Goal: Task Accomplishment & Management: Complete application form

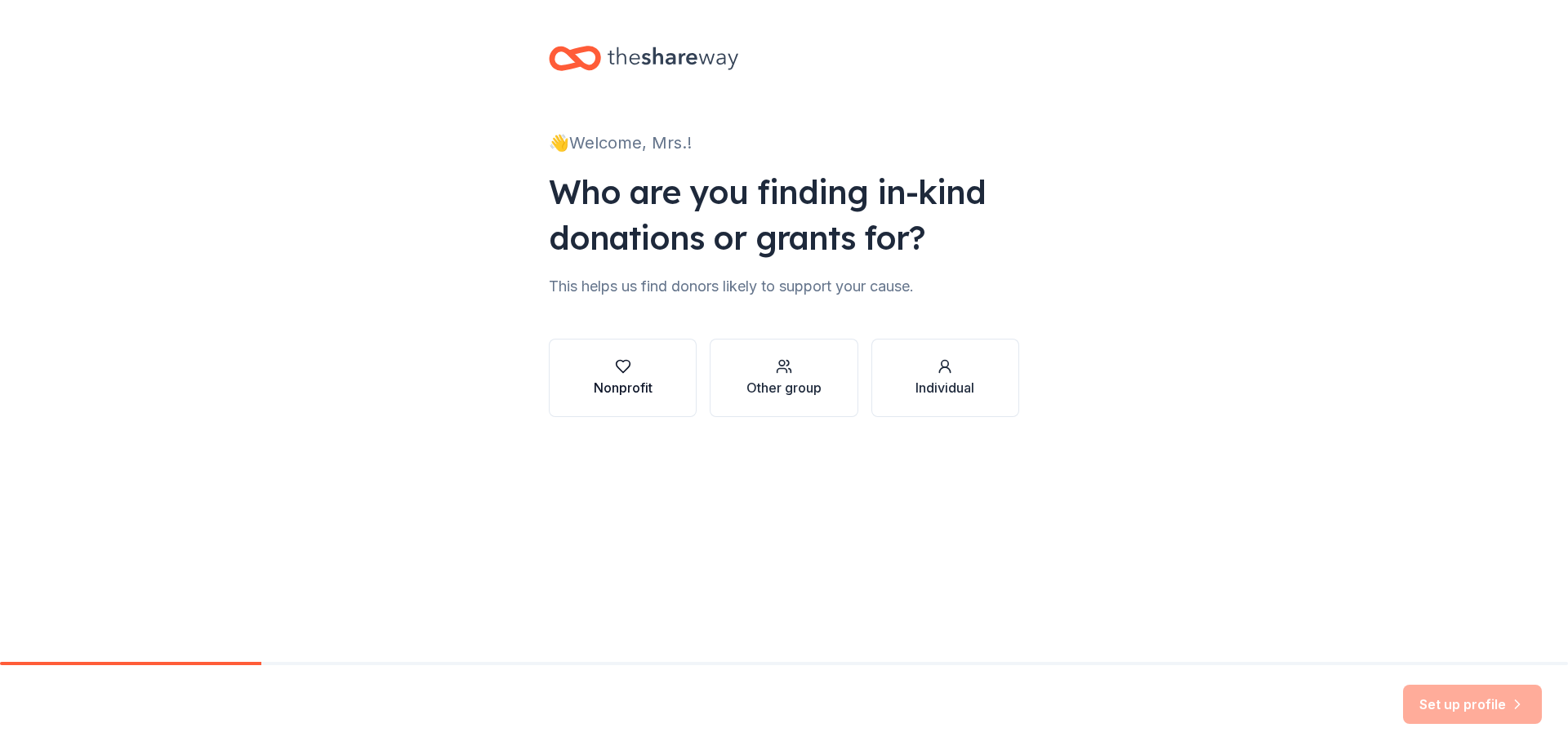
click at [635, 372] on div "button" at bounding box center [622, 366] width 59 height 16
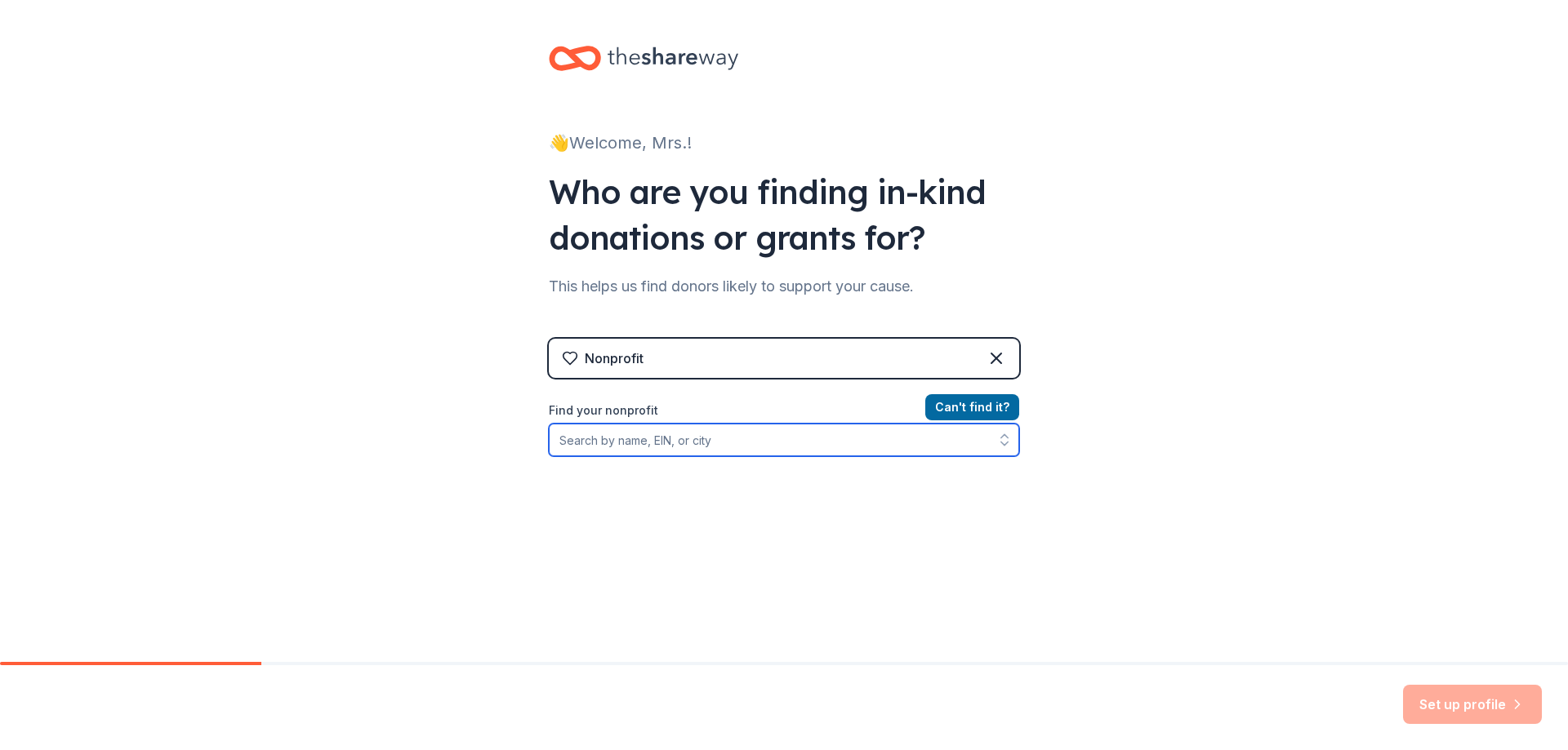
click at [745, 436] on input "Find your nonprofit" at bounding box center [784, 439] width 470 height 33
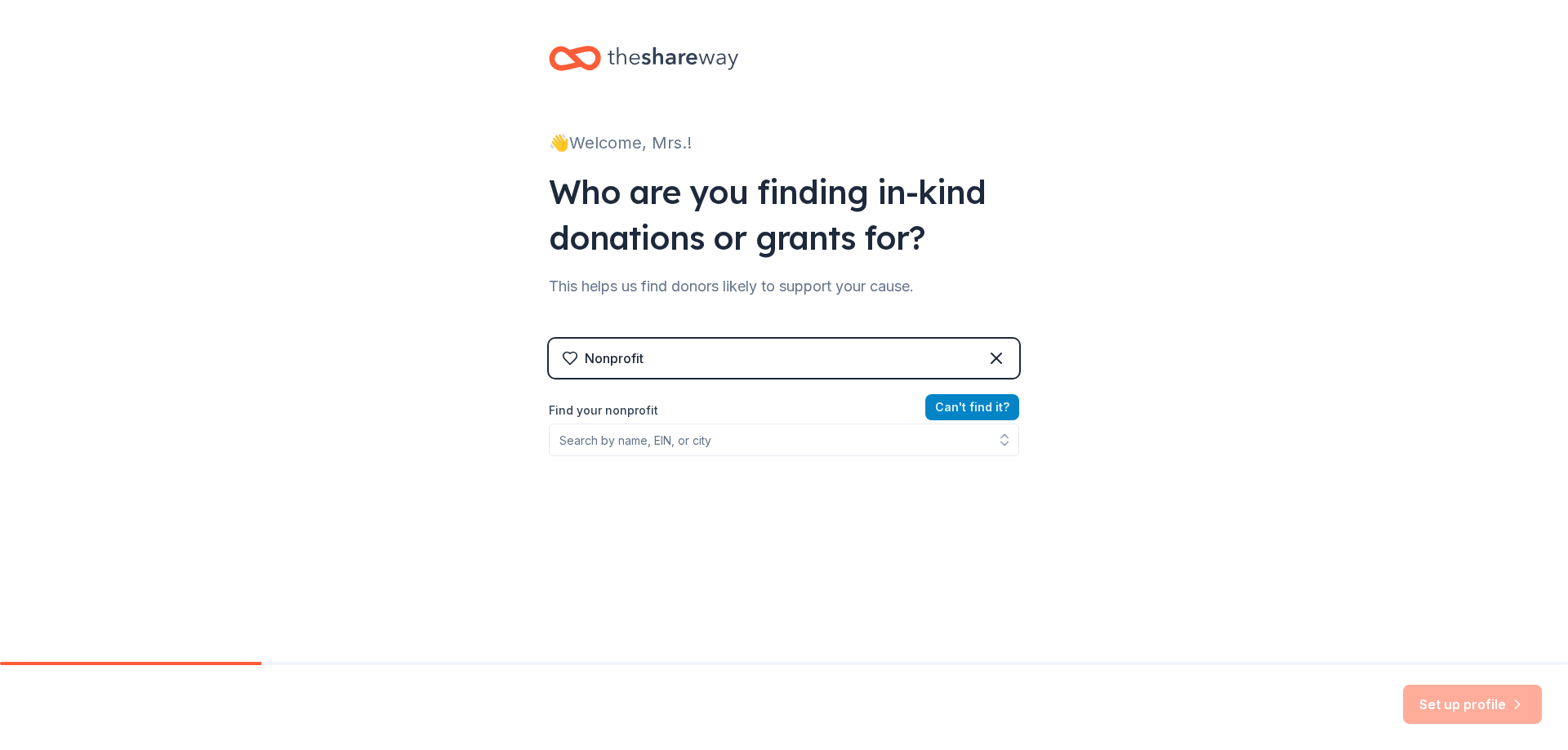
click at [956, 403] on button "Can ' t find it?" at bounding box center [972, 407] width 94 height 26
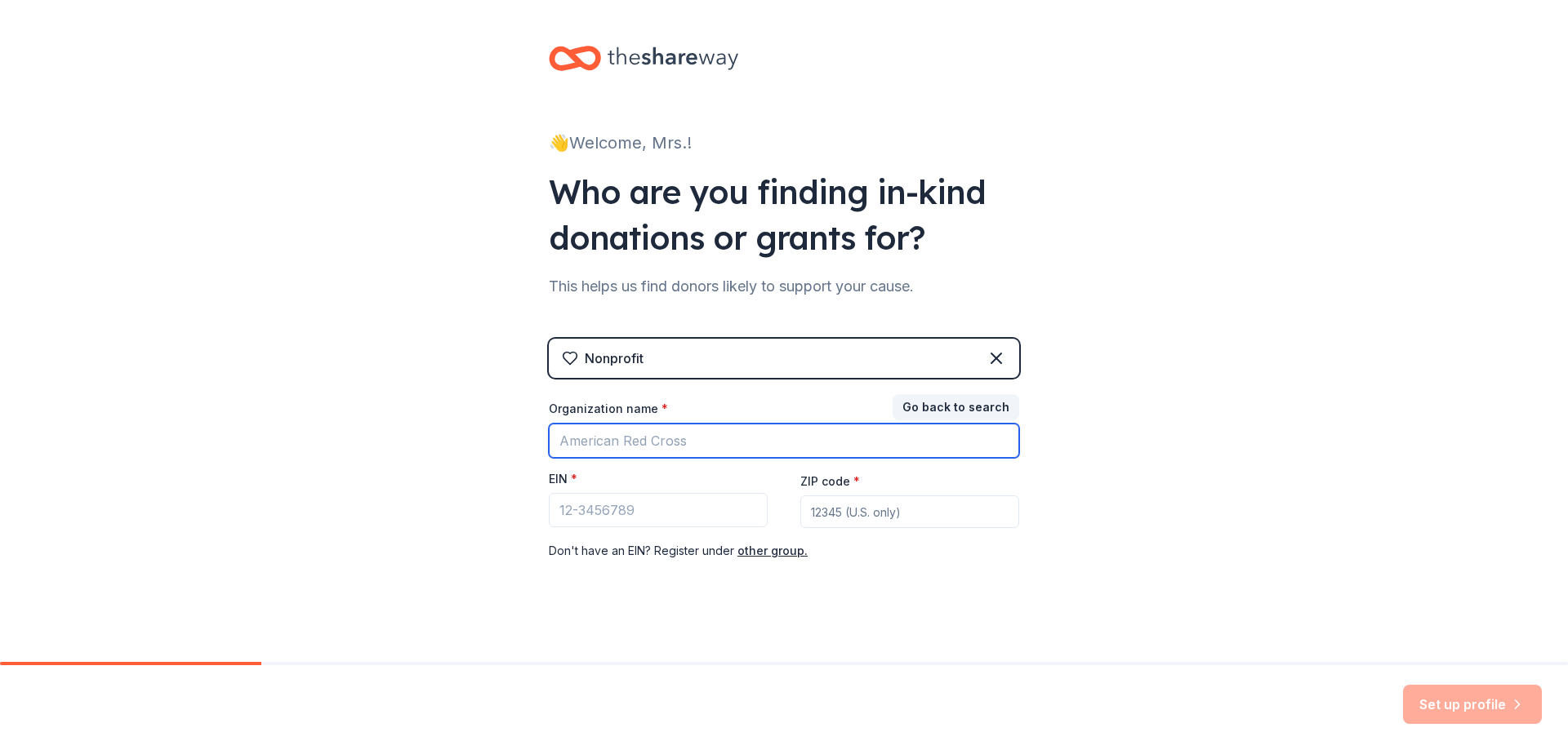
click at [747, 444] on input "Organization name *" at bounding box center [784, 440] width 470 height 35
type input "Athletes Helping Athletes"
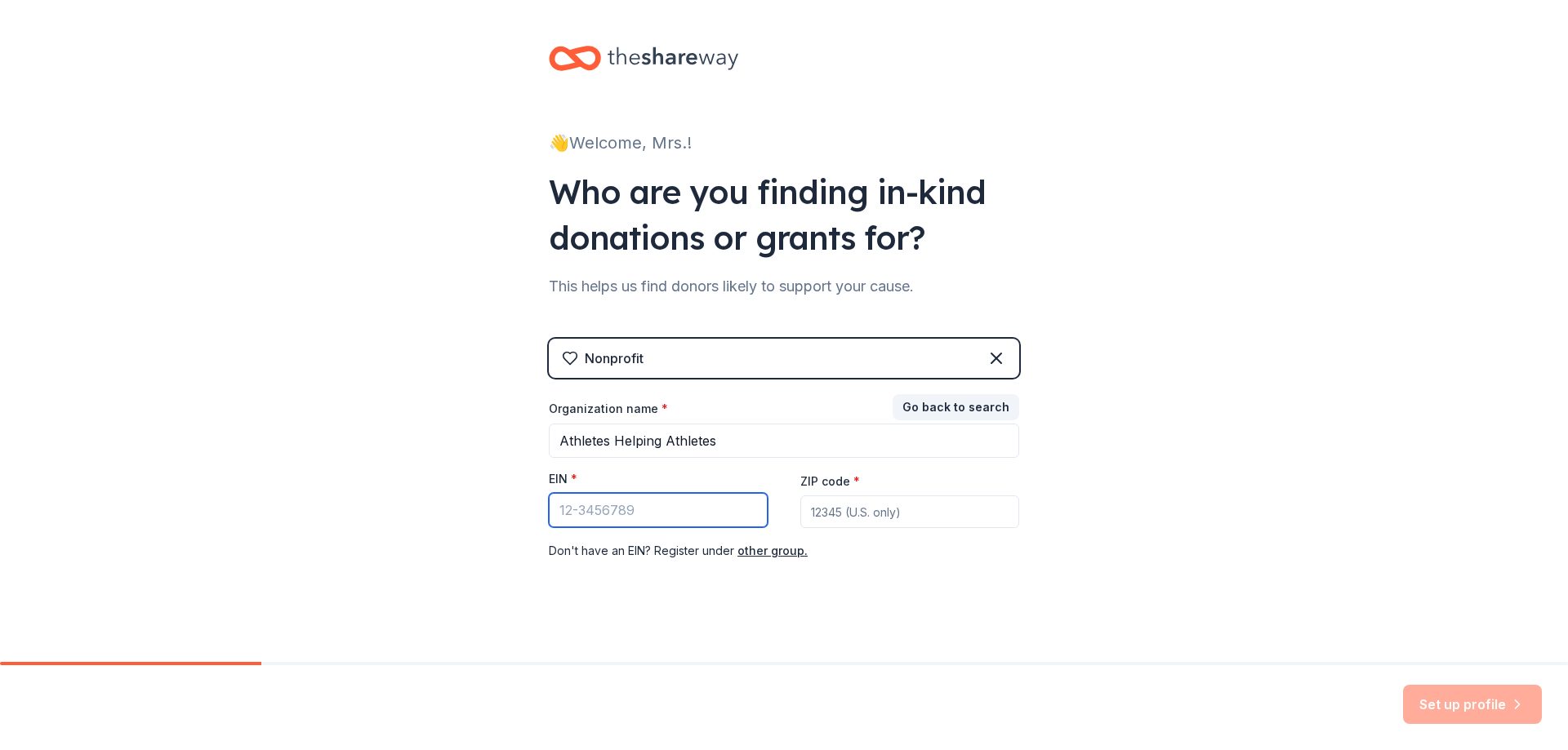
click at [701, 518] on input "EIN *" at bounding box center [658, 510] width 218 height 35
drag, startPoint x: 625, startPoint y: 508, endPoint x: 537, endPoint y: 506, distance: 88.0
click at [537, 506] on div "👋 Welcome, Mrs.! Who are you finding in-kind donations or grants for? This help…" at bounding box center [784, 335] width 523 height 672
click at [813, 520] on input "ZIP code *" at bounding box center [909, 511] width 218 height 33
type input "19053"
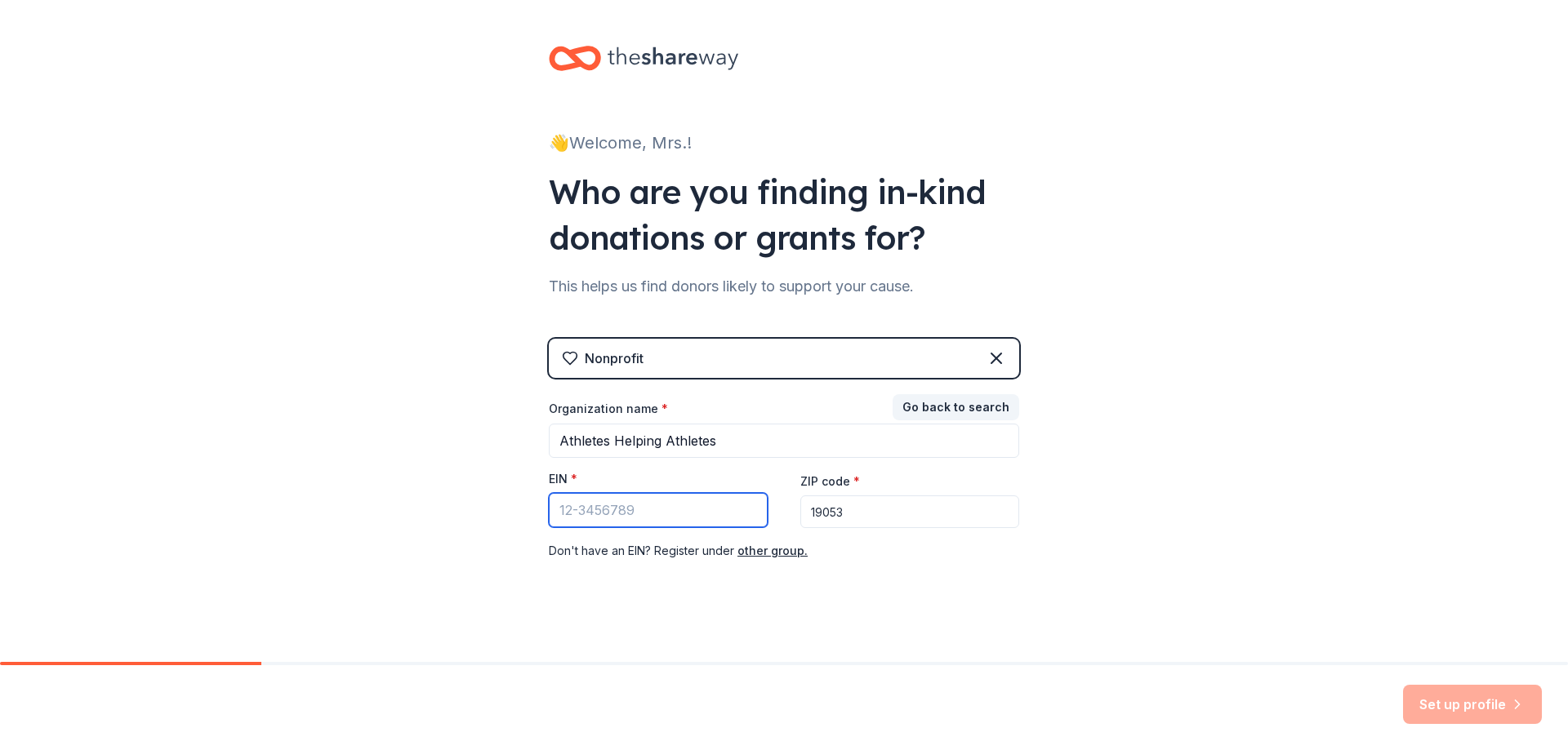
click at [652, 509] on input "EIN *" at bounding box center [658, 510] width 218 height 35
paste input "[US_EMPLOYER_IDENTIFICATION_NUMBER]"
type input "[US_EMPLOYER_IDENTIFICATION_NUMBER]"
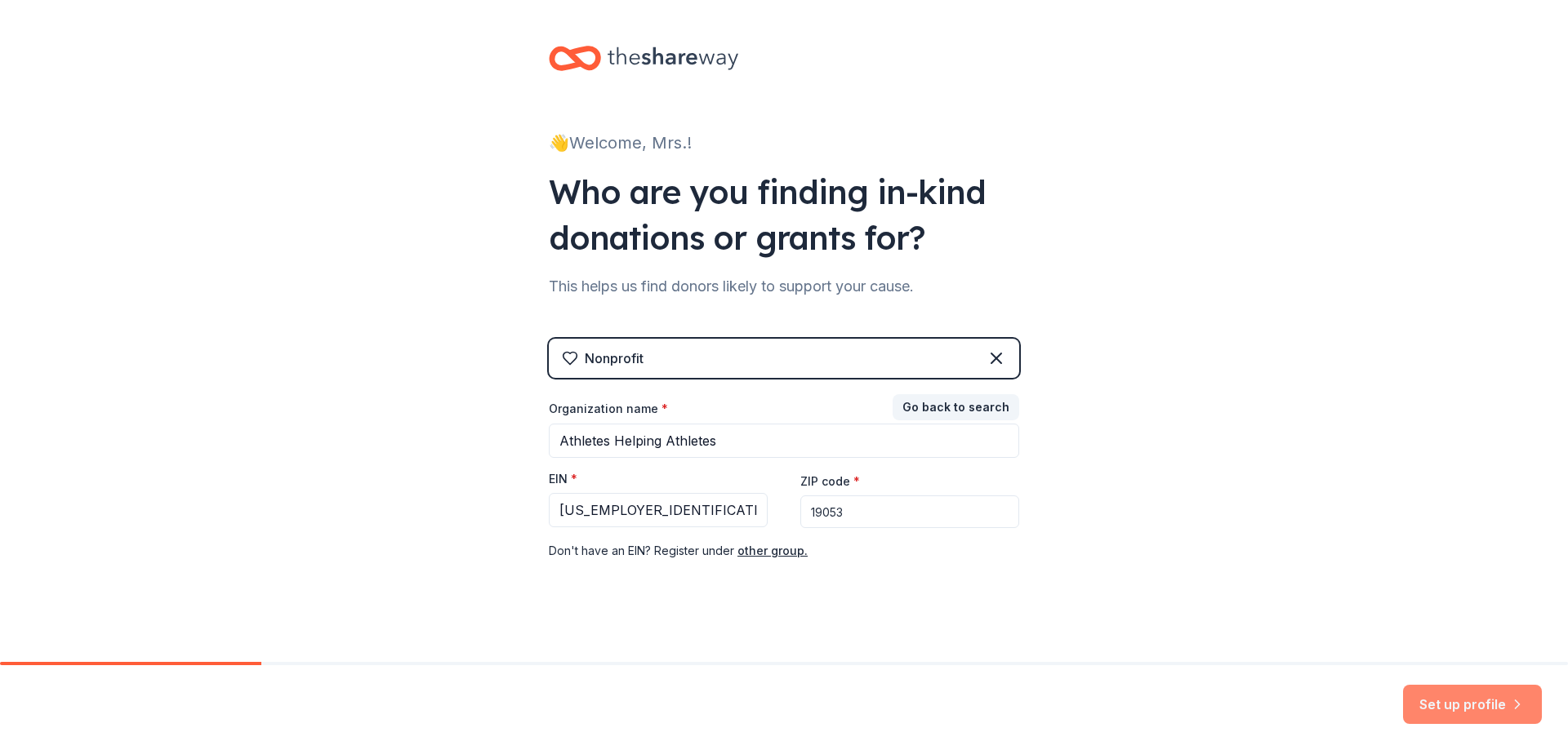
click at [1456, 708] on button "Set up profile" at bounding box center [1472, 703] width 139 height 39
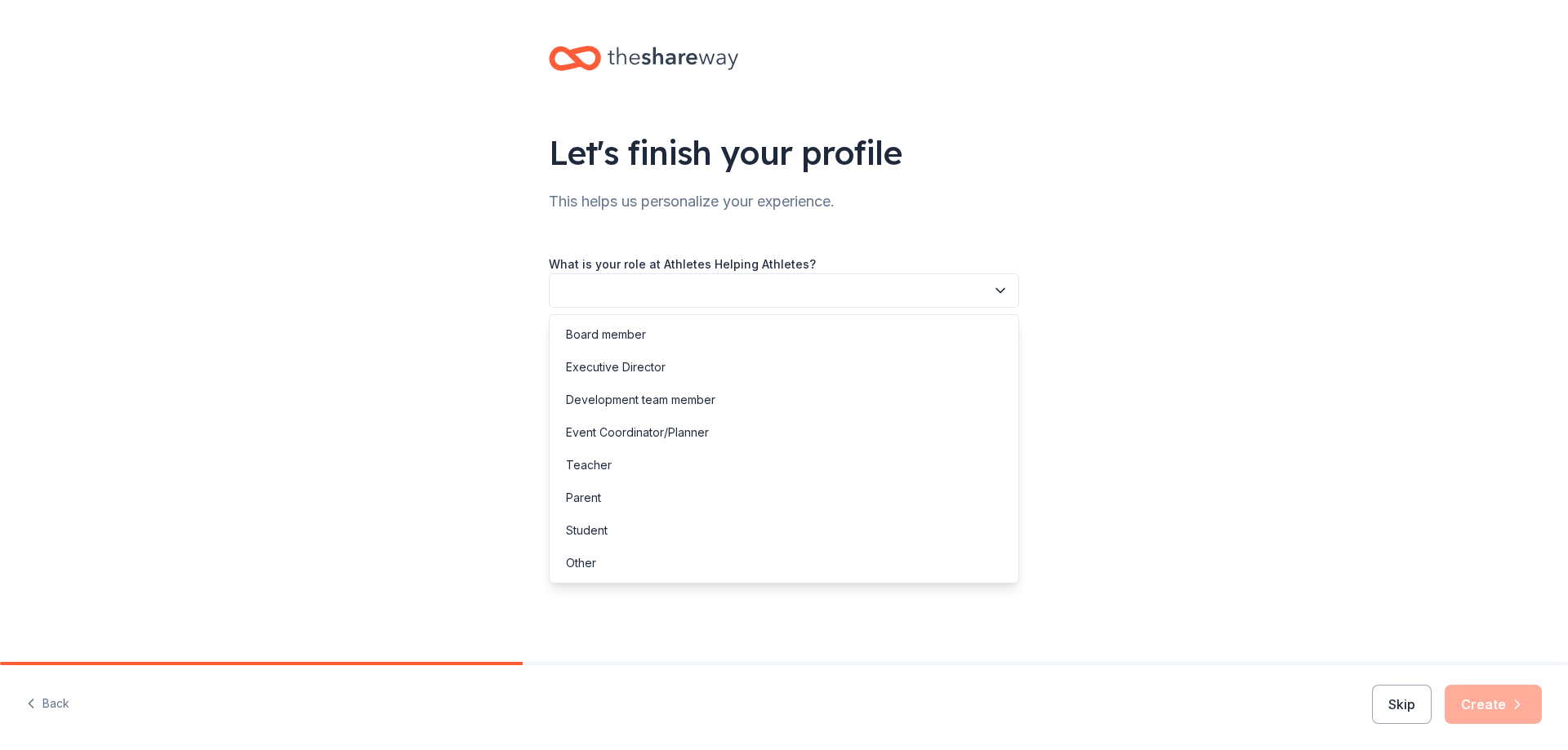
click at [867, 297] on button "button" at bounding box center [784, 291] width 470 height 35
click at [770, 438] on div "Event Coordinator/Planner" at bounding box center [784, 433] width 462 height 33
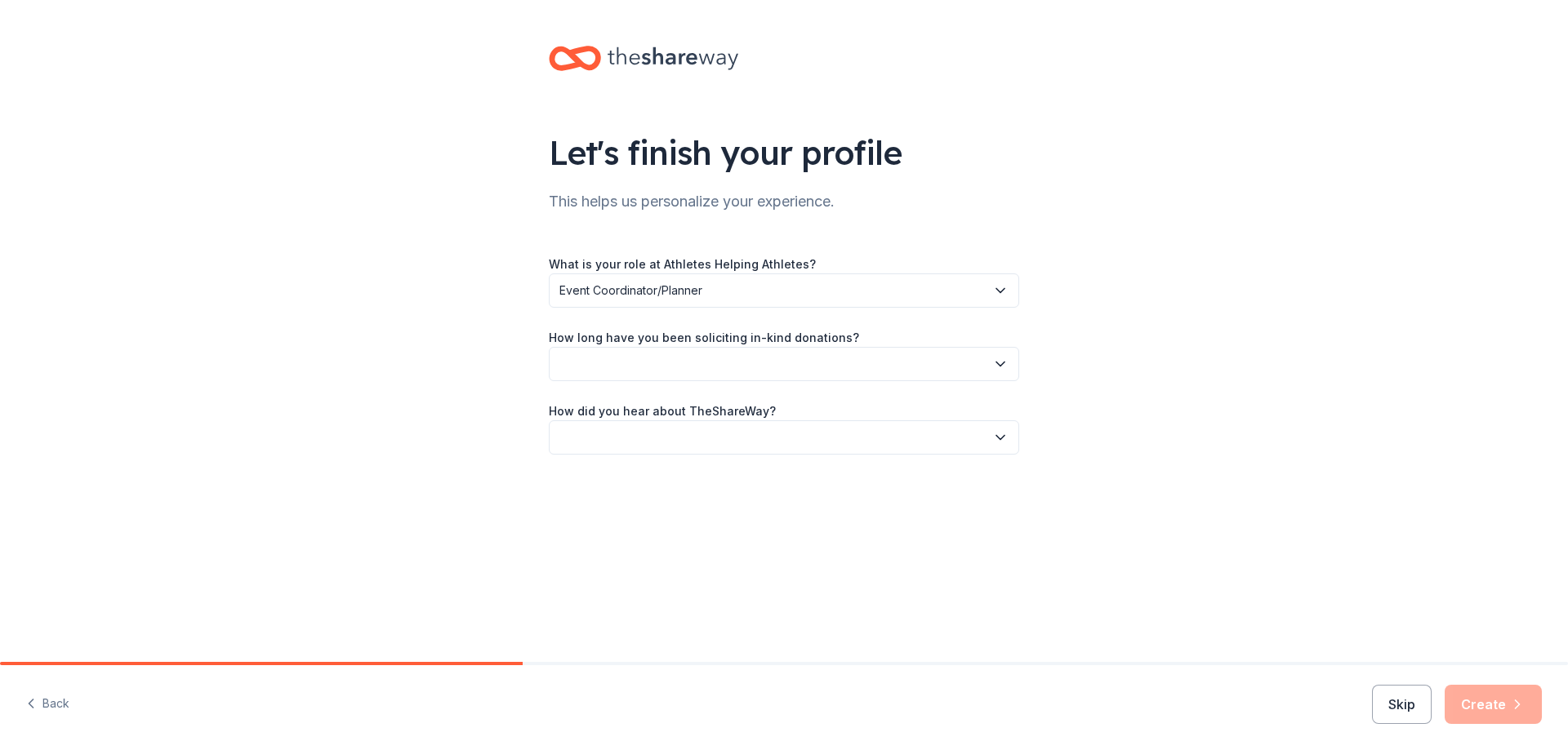
click at [725, 361] on button "button" at bounding box center [784, 364] width 470 height 35
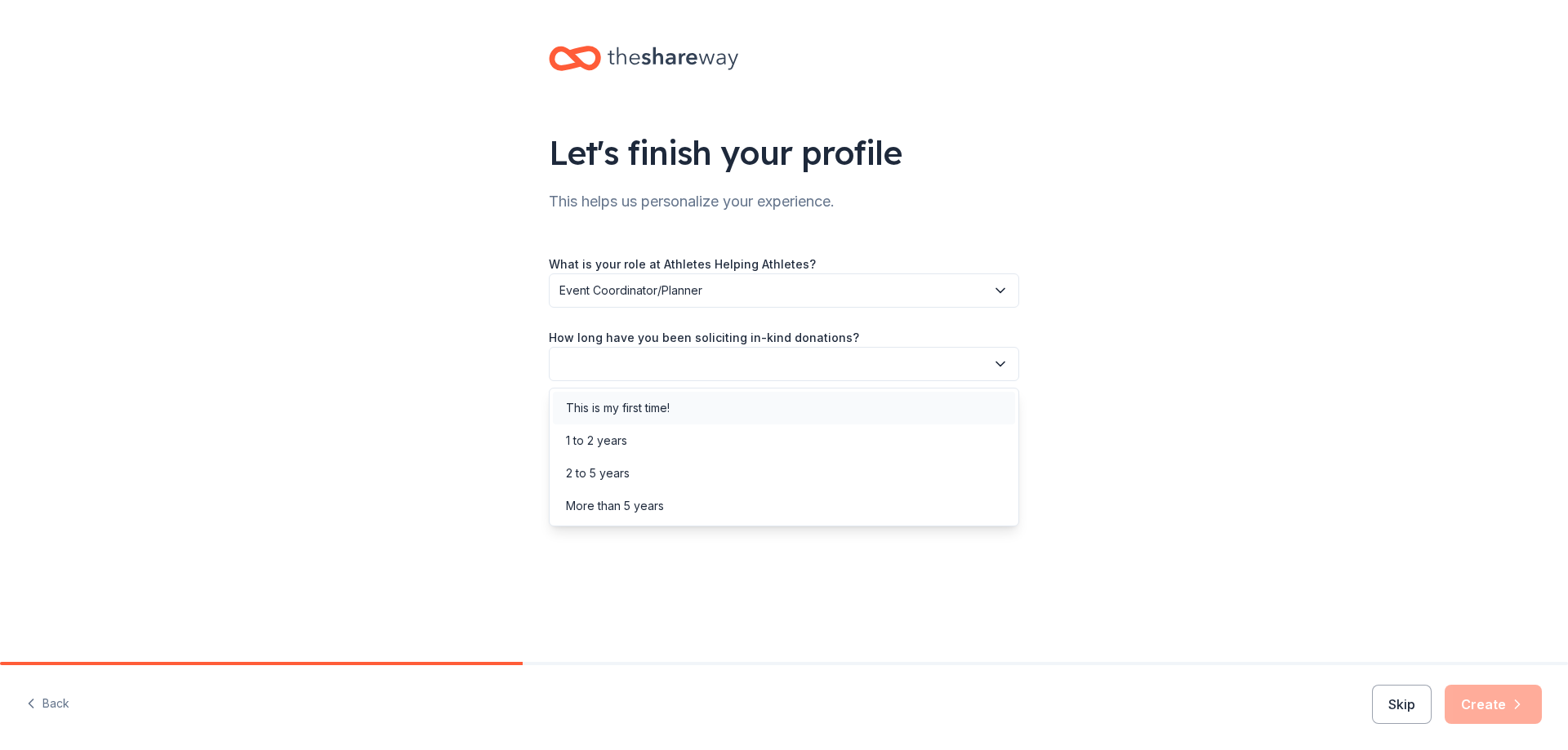
click at [642, 414] on div "This is my first time!" at bounding box center [617, 408] width 103 height 20
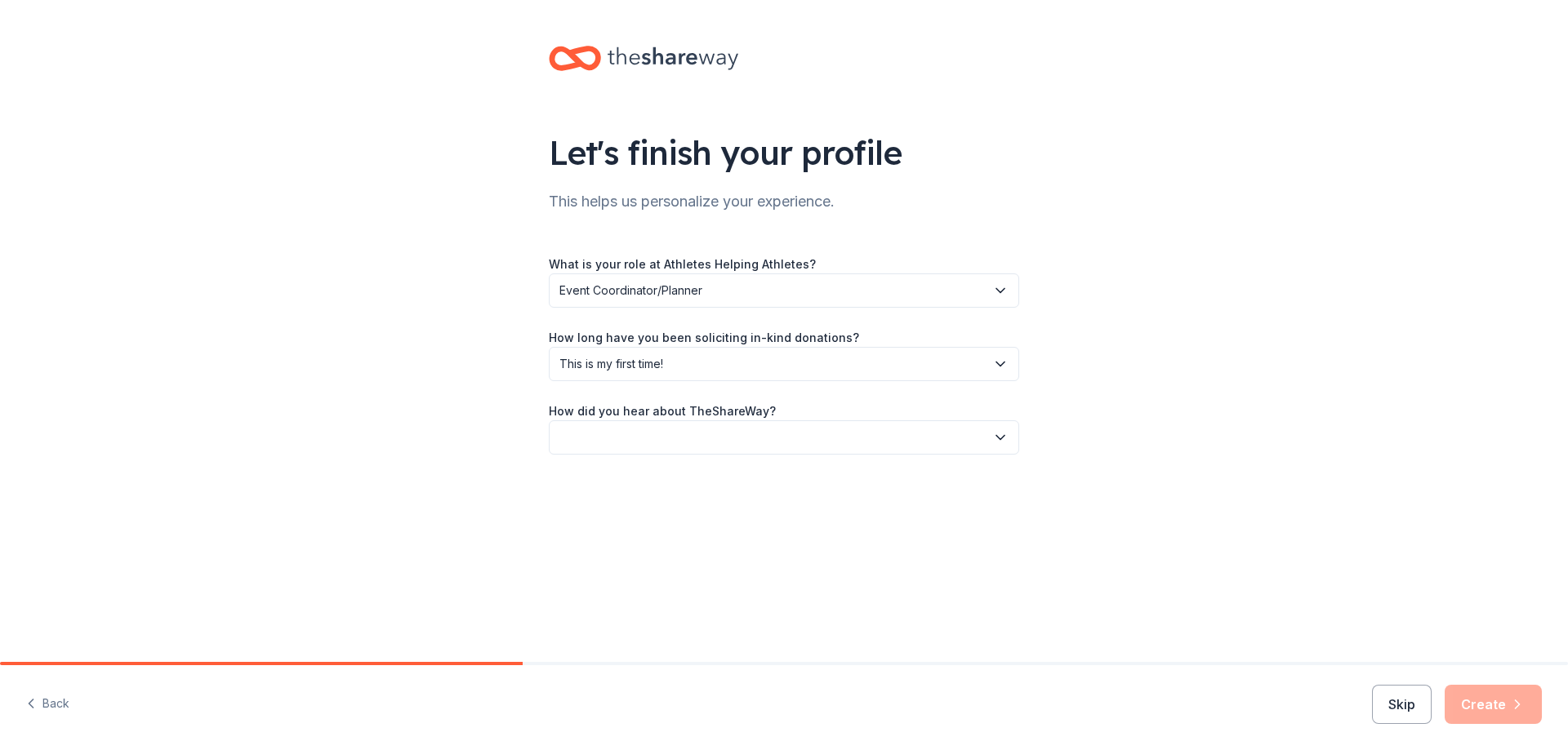
click at [658, 431] on button "button" at bounding box center [784, 438] width 470 height 35
click at [637, 511] on div "Online search" at bounding box center [602, 514] width 74 height 20
click at [1494, 702] on button "Create" at bounding box center [1493, 703] width 97 height 39
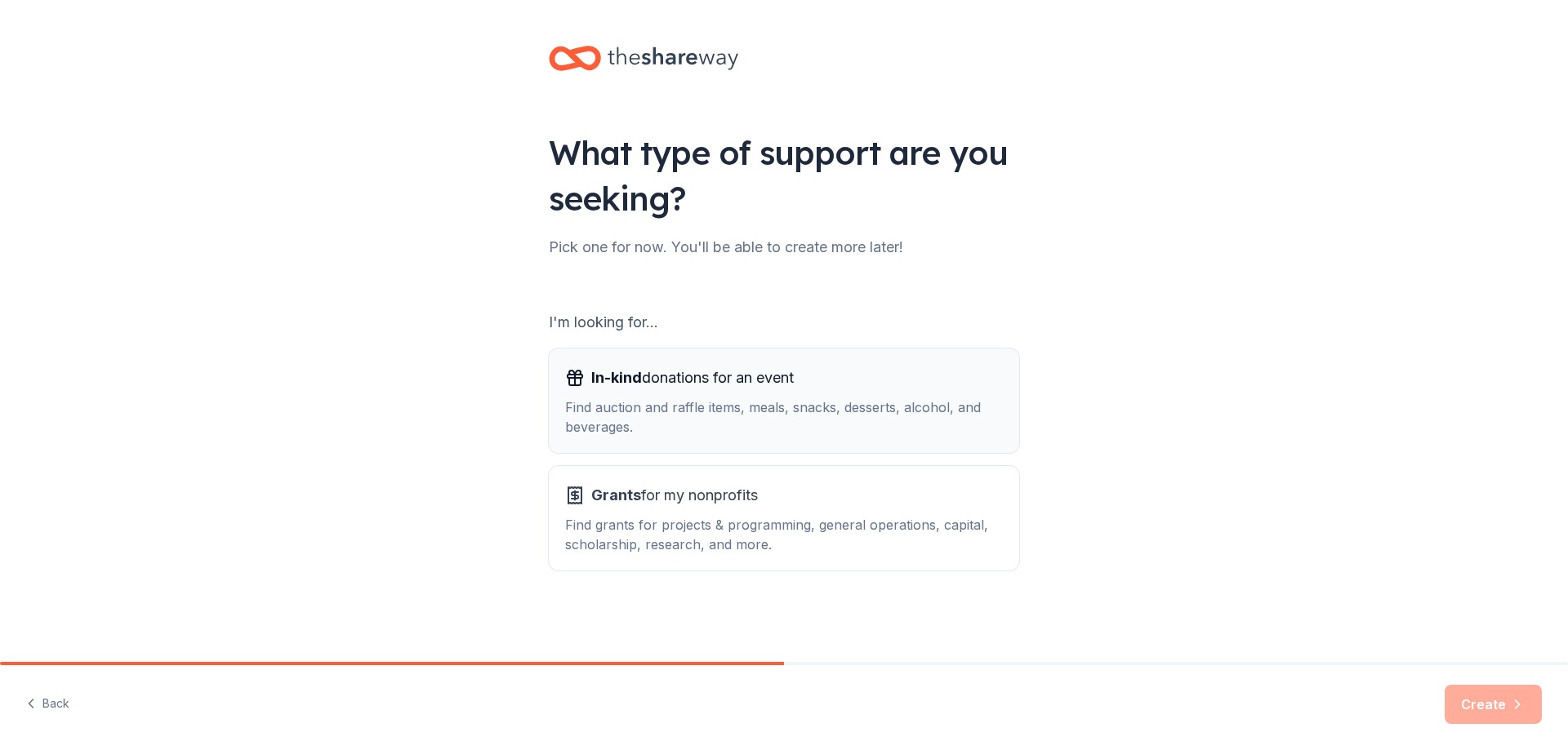
click at [879, 407] on div "Find auction and raffle items, meals, snacks, desserts, alcohol, and beverages." at bounding box center [783, 417] width 438 height 39
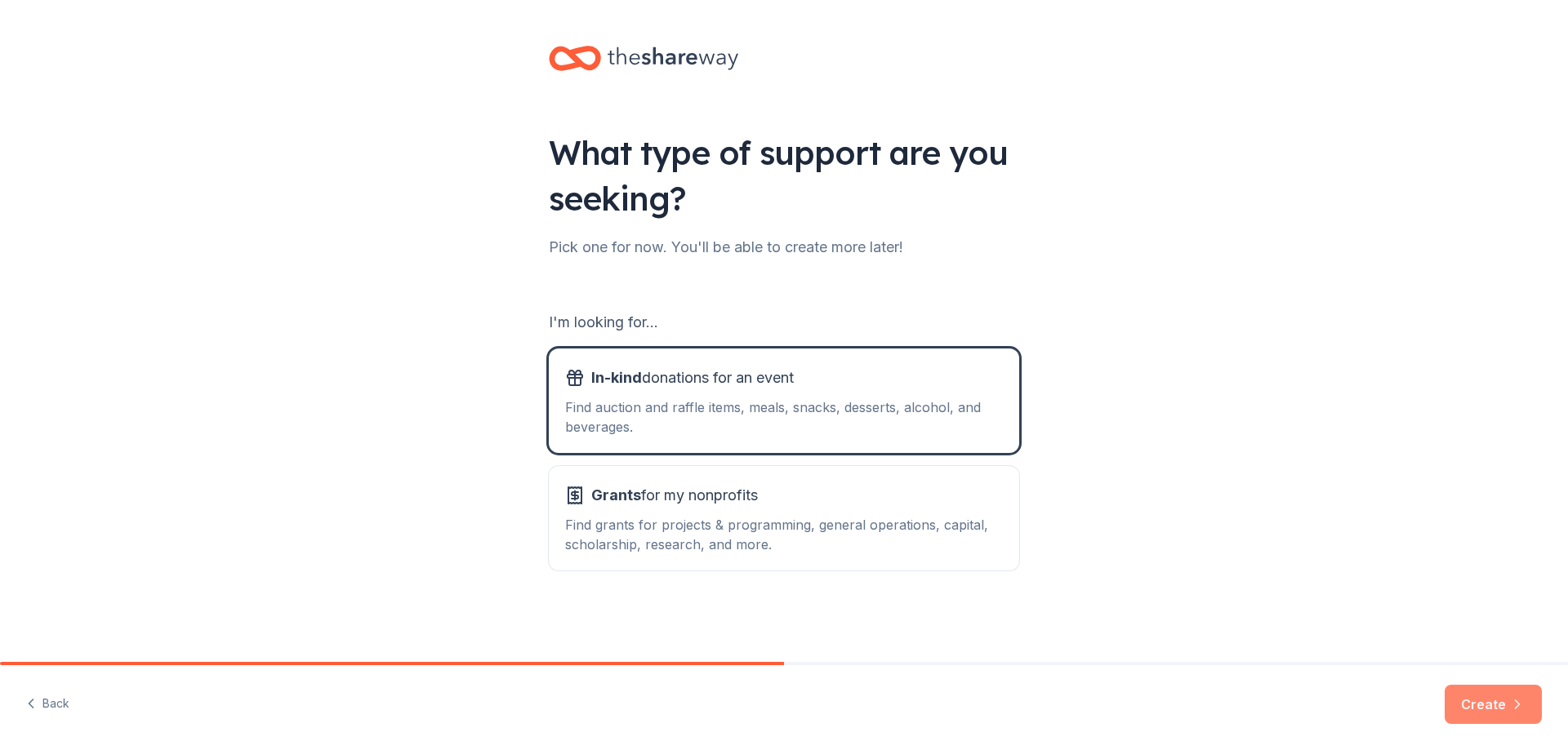
click at [1488, 701] on button "Create" at bounding box center [1493, 703] width 97 height 39
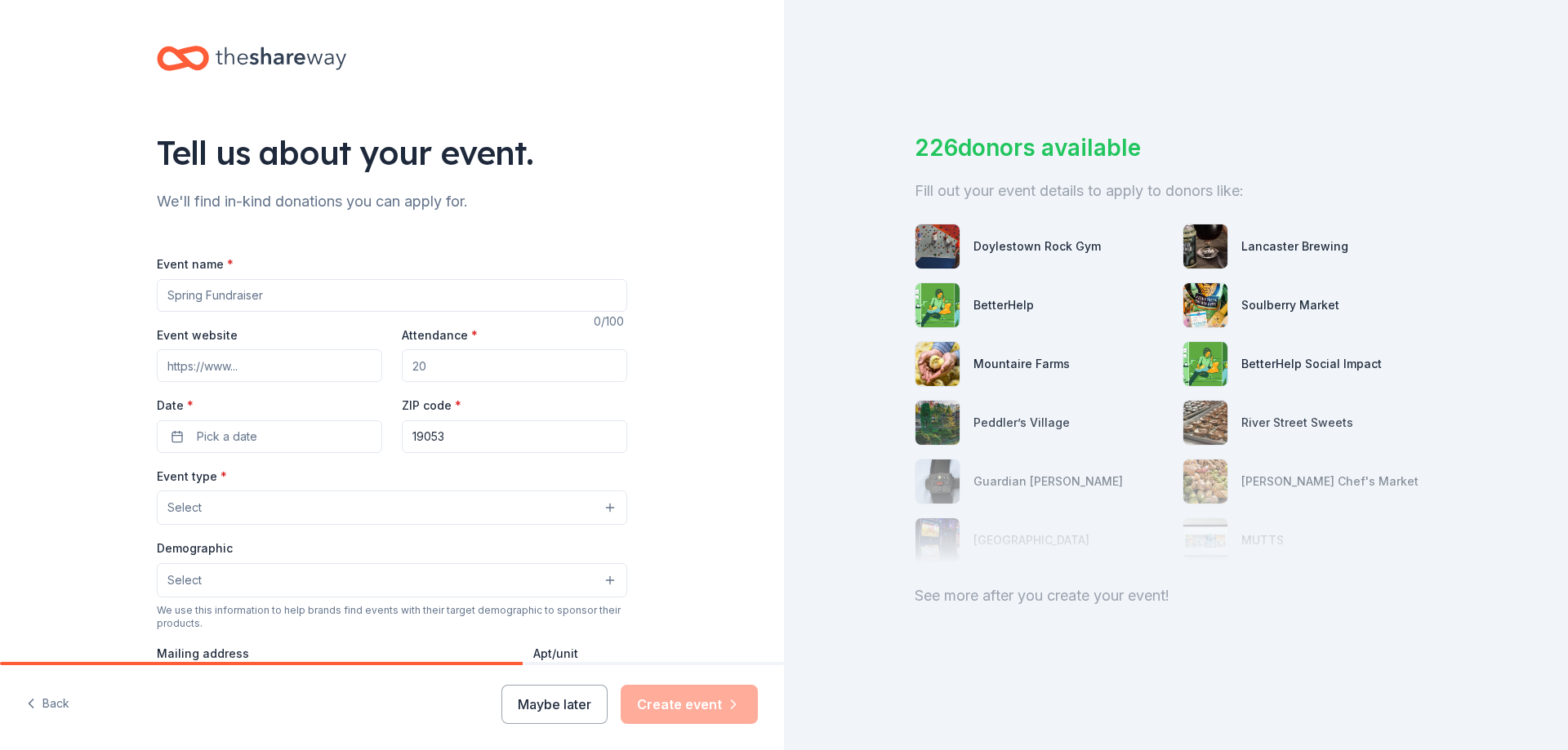
click at [317, 293] on input "Event name *" at bounding box center [392, 295] width 470 height 33
type input "Breakfast With Santa"
click at [291, 375] on input "Event website" at bounding box center [269, 365] width 225 height 33
click at [442, 375] on input "Attendance *" at bounding box center [514, 365] width 225 height 33
drag, startPoint x: 439, startPoint y: 364, endPoint x: 368, endPoint y: 379, distance: 72.6
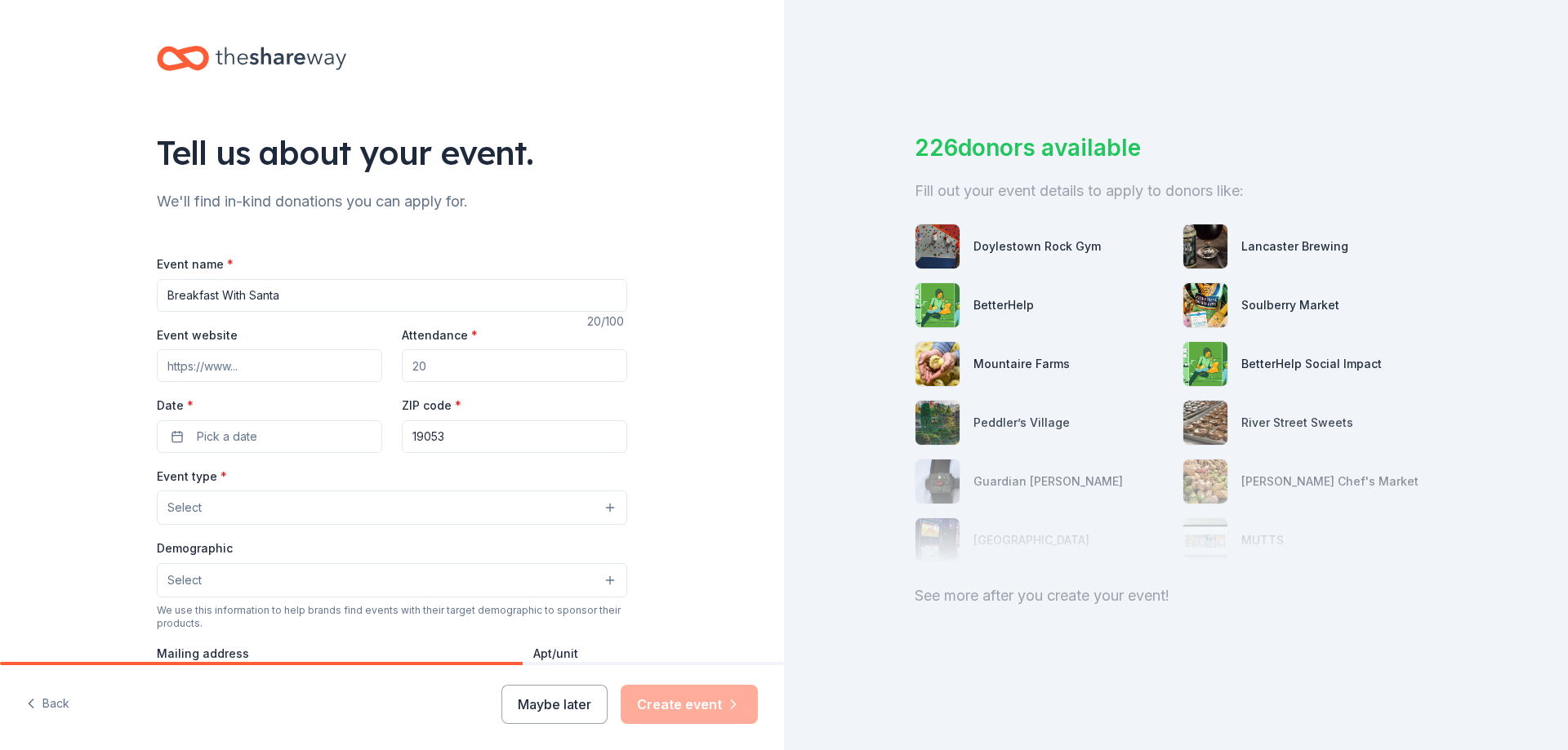
click at [368, 379] on div "Event website Attendance * Date * Pick a date ZIP code * 19053" at bounding box center [392, 388] width 470 height 128
type input "150"
click at [321, 429] on button "Pick a date" at bounding box center [269, 437] width 225 height 33
click at [348, 484] on button "Go to next month" at bounding box center [351, 479] width 23 height 23
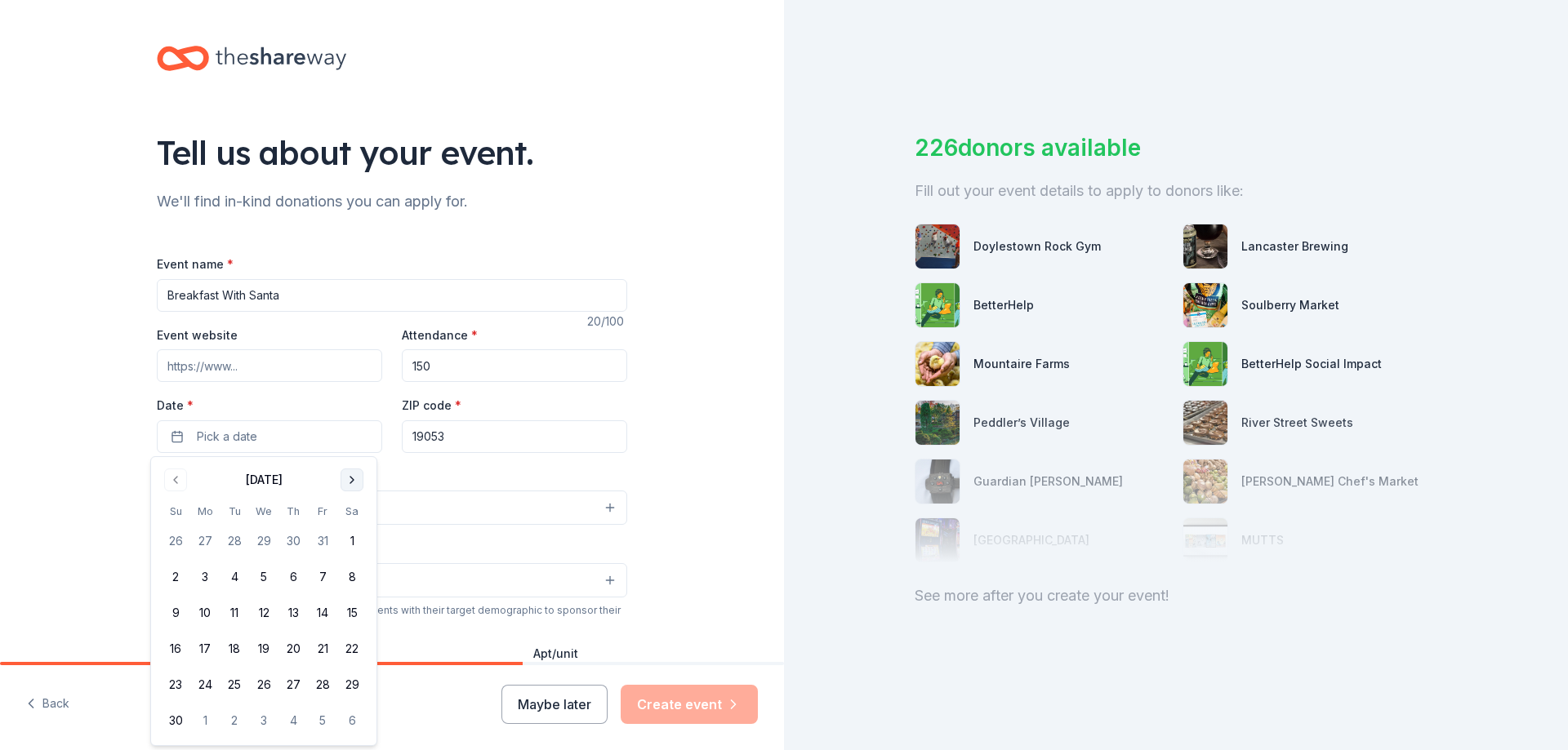
click at [348, 484] on button "Go to next month" at bounding box center [351, 479] width 23 height 23
click at [349, 584] on button "13" at bounding box center [352, 577] width 30 height 30
click at [481, 447] on input "19053" at bounding box center [514, 437] width 225 height 33
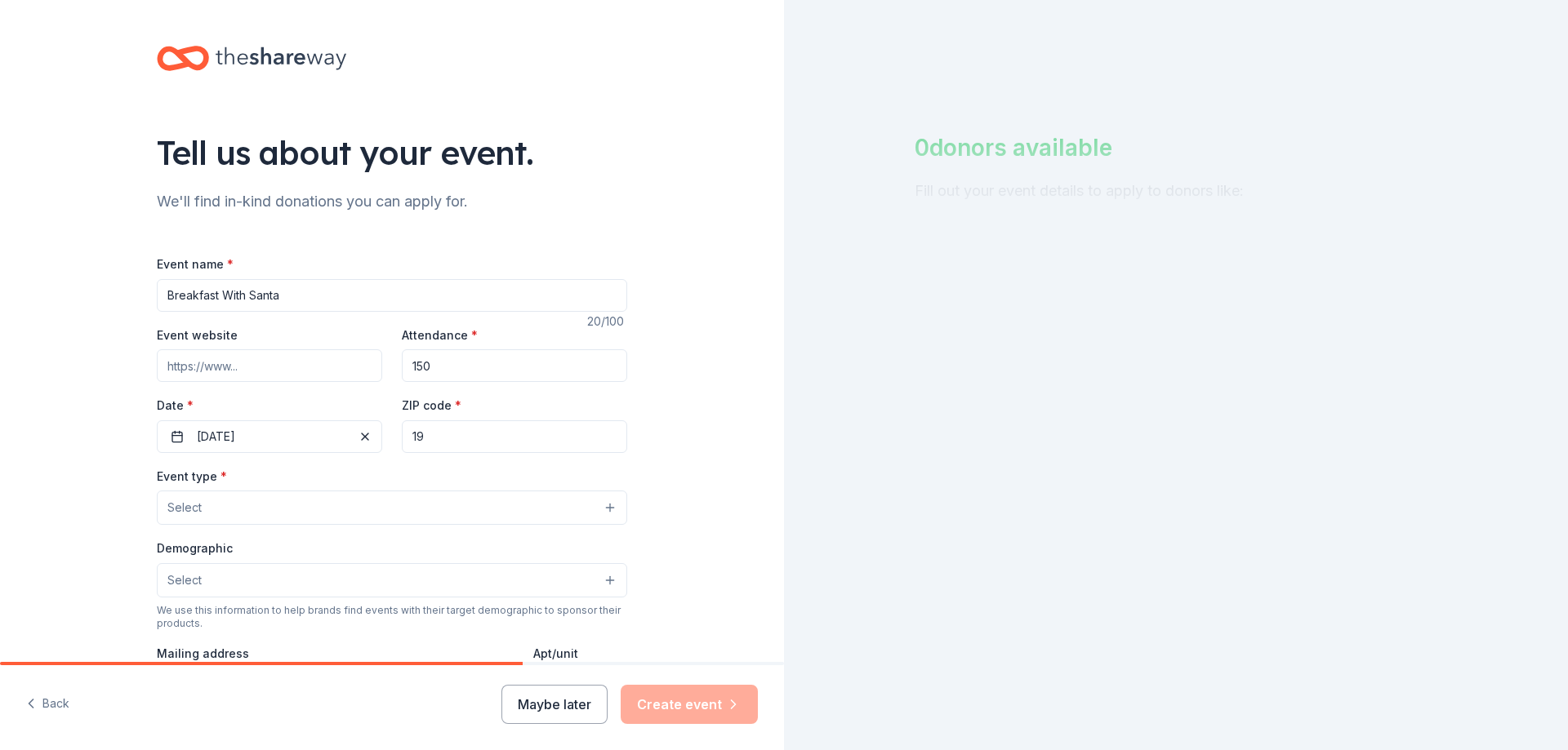
type input "1"
type input "19154"
click at [446, 503] on button "Select" at bounding box center [392, 507] width 470 height 35
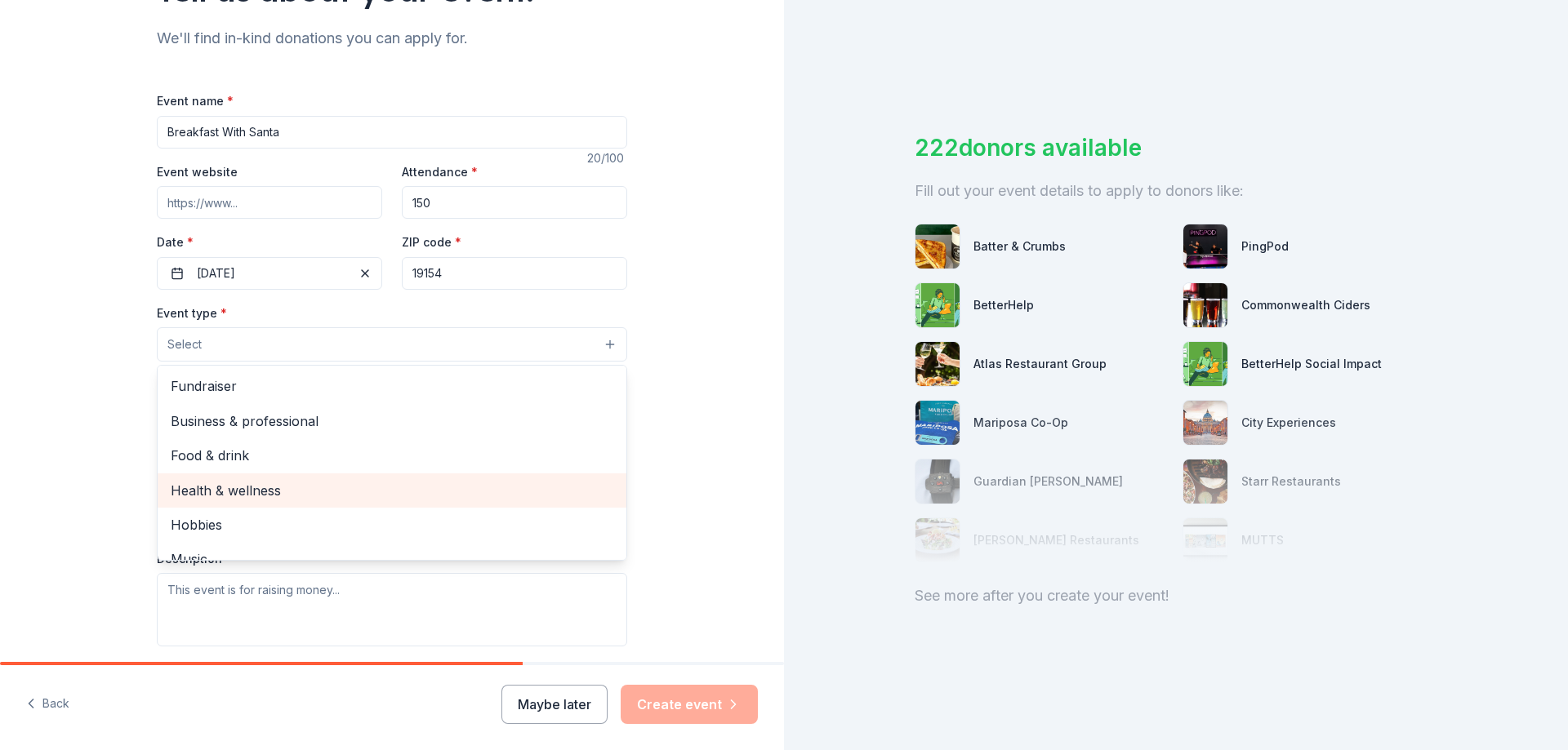
click at [299, 490] on span "Health & wellness" at bounding box center [392, 490] width 443 height 21
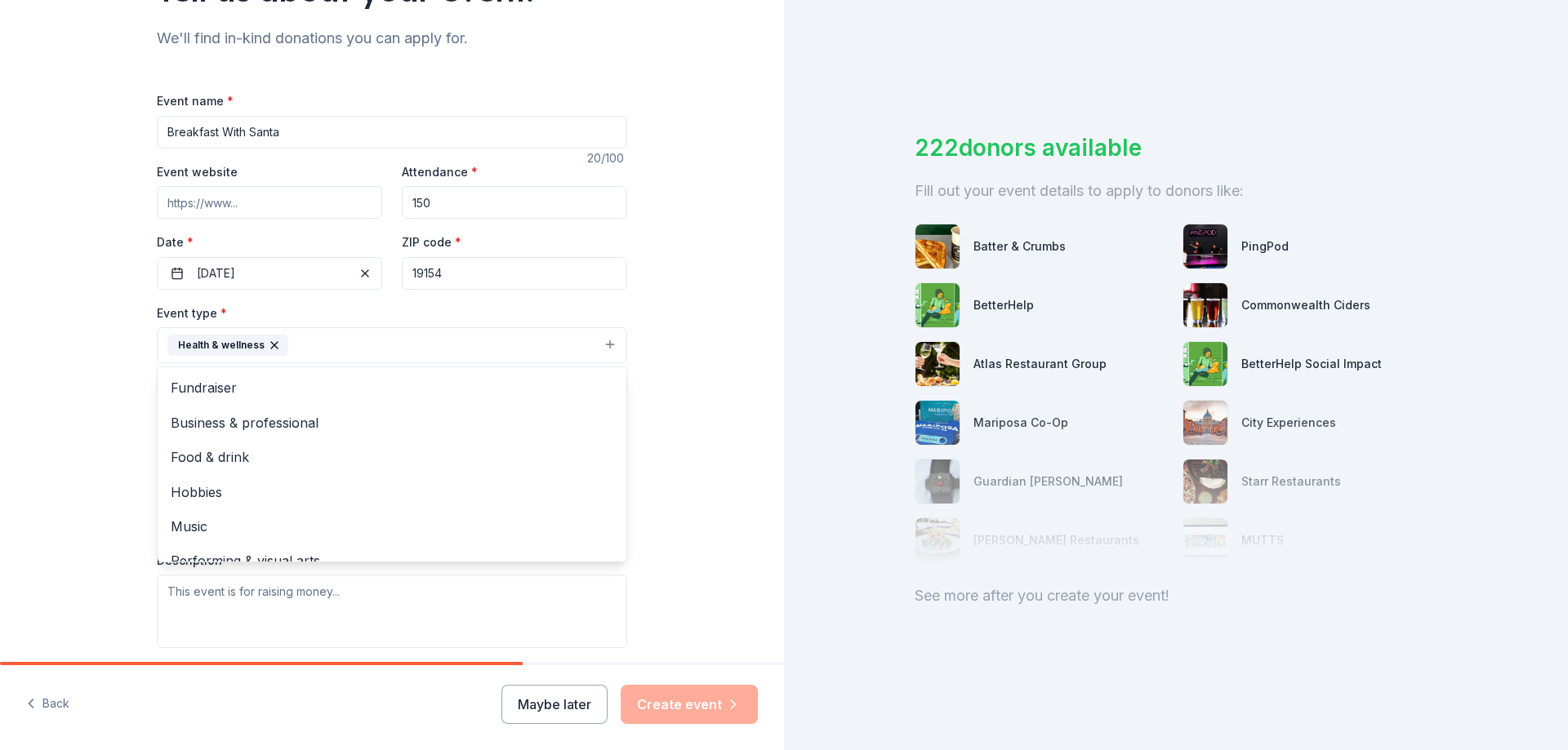
click at [705, 400] on div "Tell us about your event. We'll find in-kind donations you can apply for. Event…" at bounding box center [392, 380] width 784 height 1088
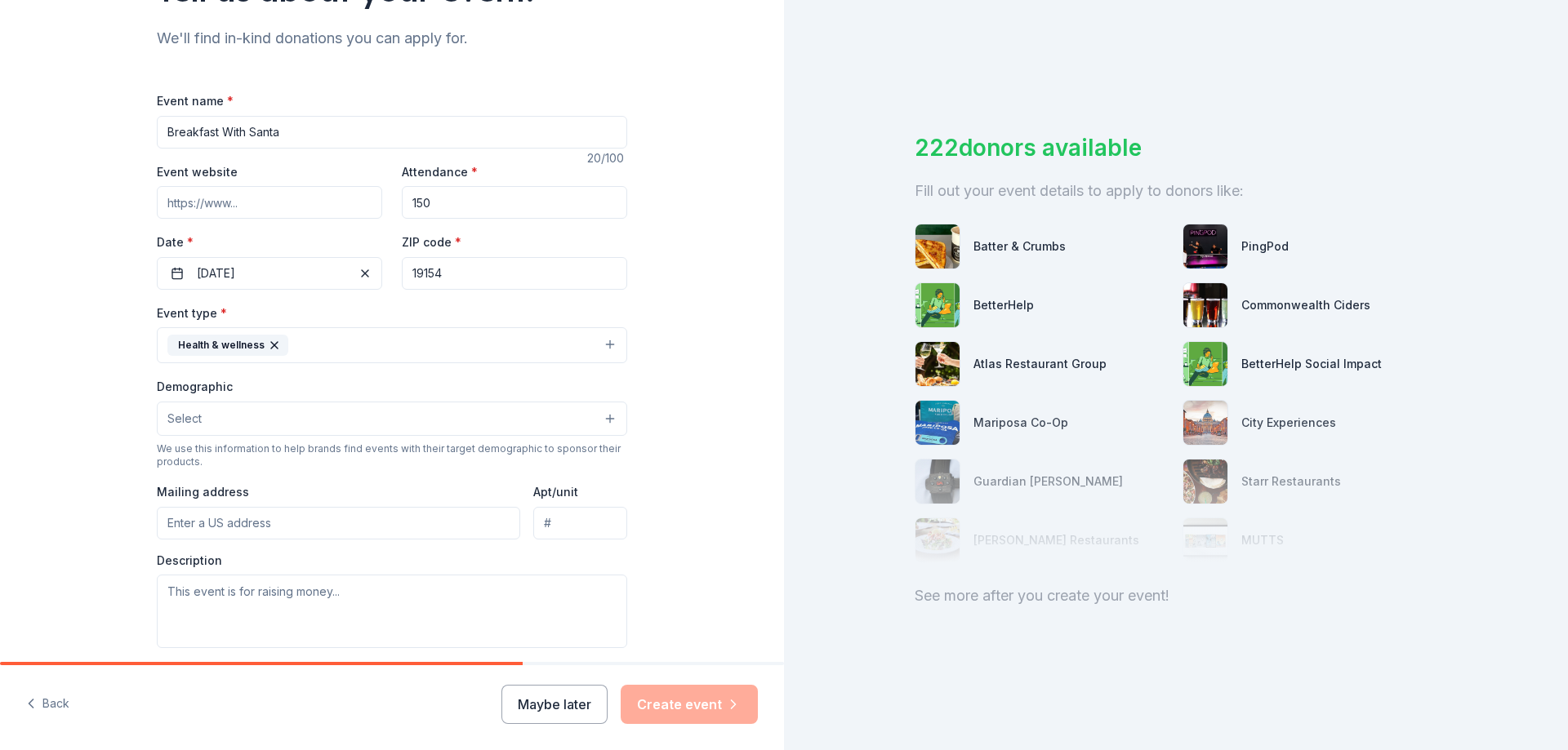
click at [398, 414] on button "Select" at bounding box center [392, 419] width 470 height 35
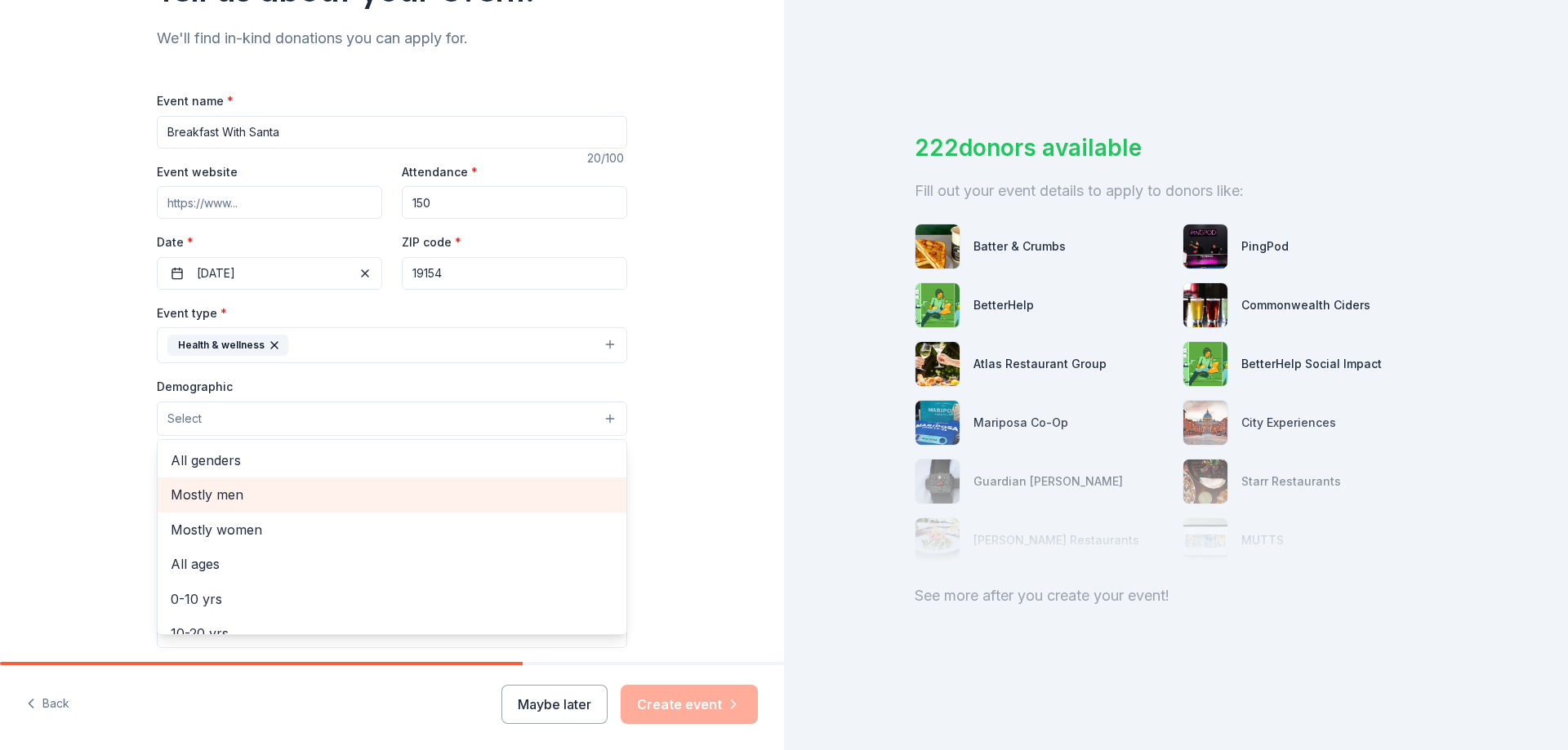
scroll to position [81, 0]
click at [381, 472] on span "All ages" at bounding box center [392, 482] width 443 height 21
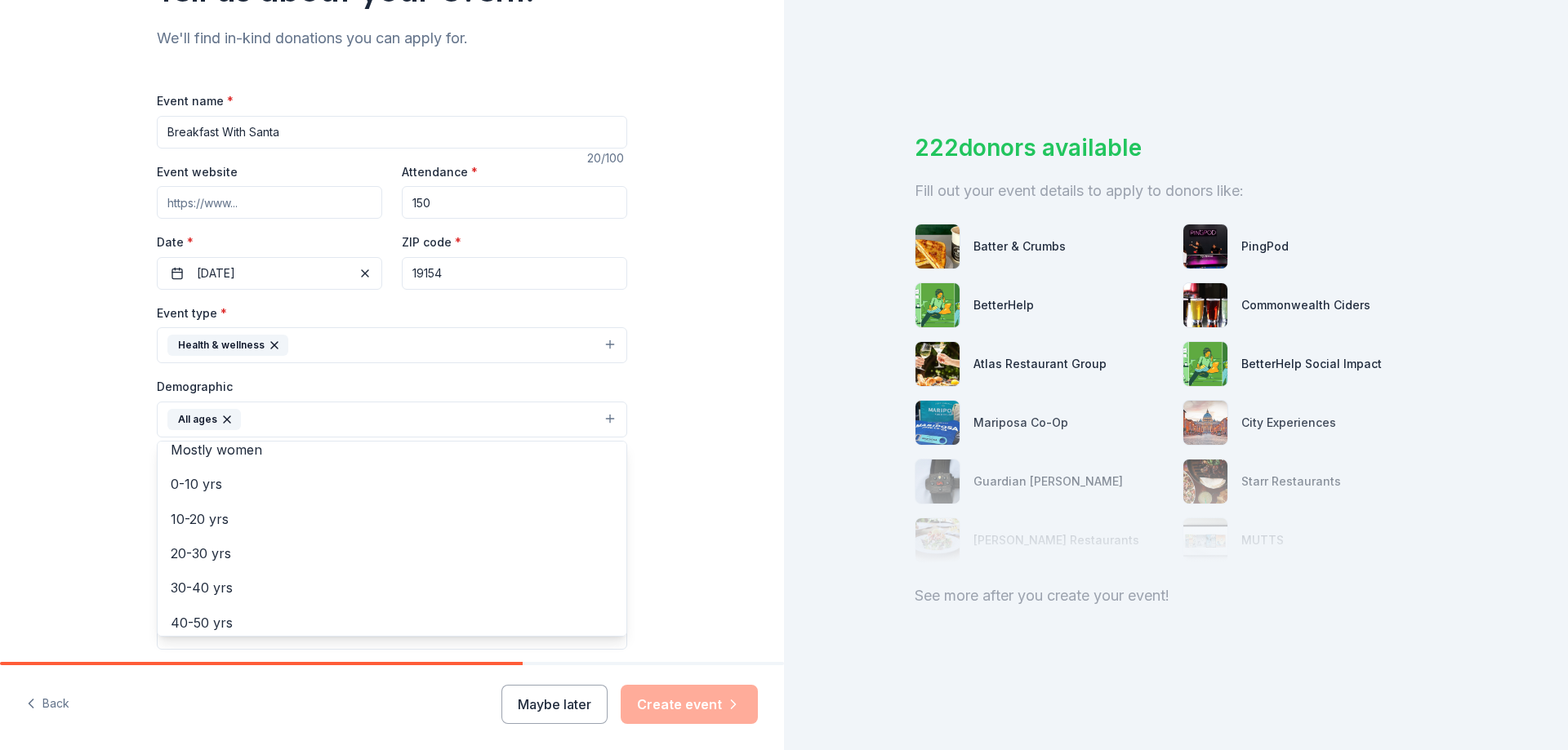
click at [714, 397] on div "Tell us about your event. We'll find in-kind donations you can apply for. Event…" at bounding box center [392, 381] width 784 height 1089
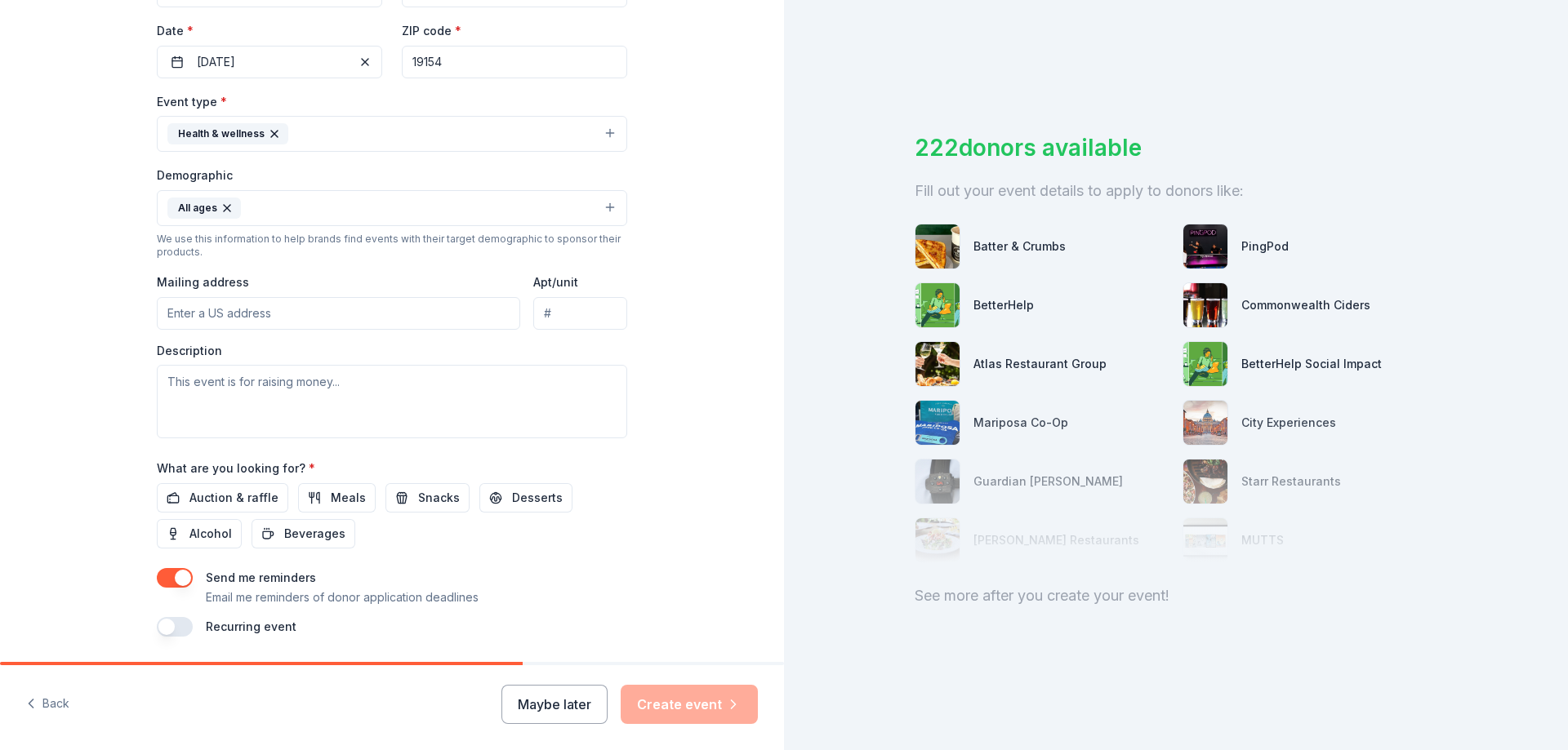
scroll to position [428, 0]
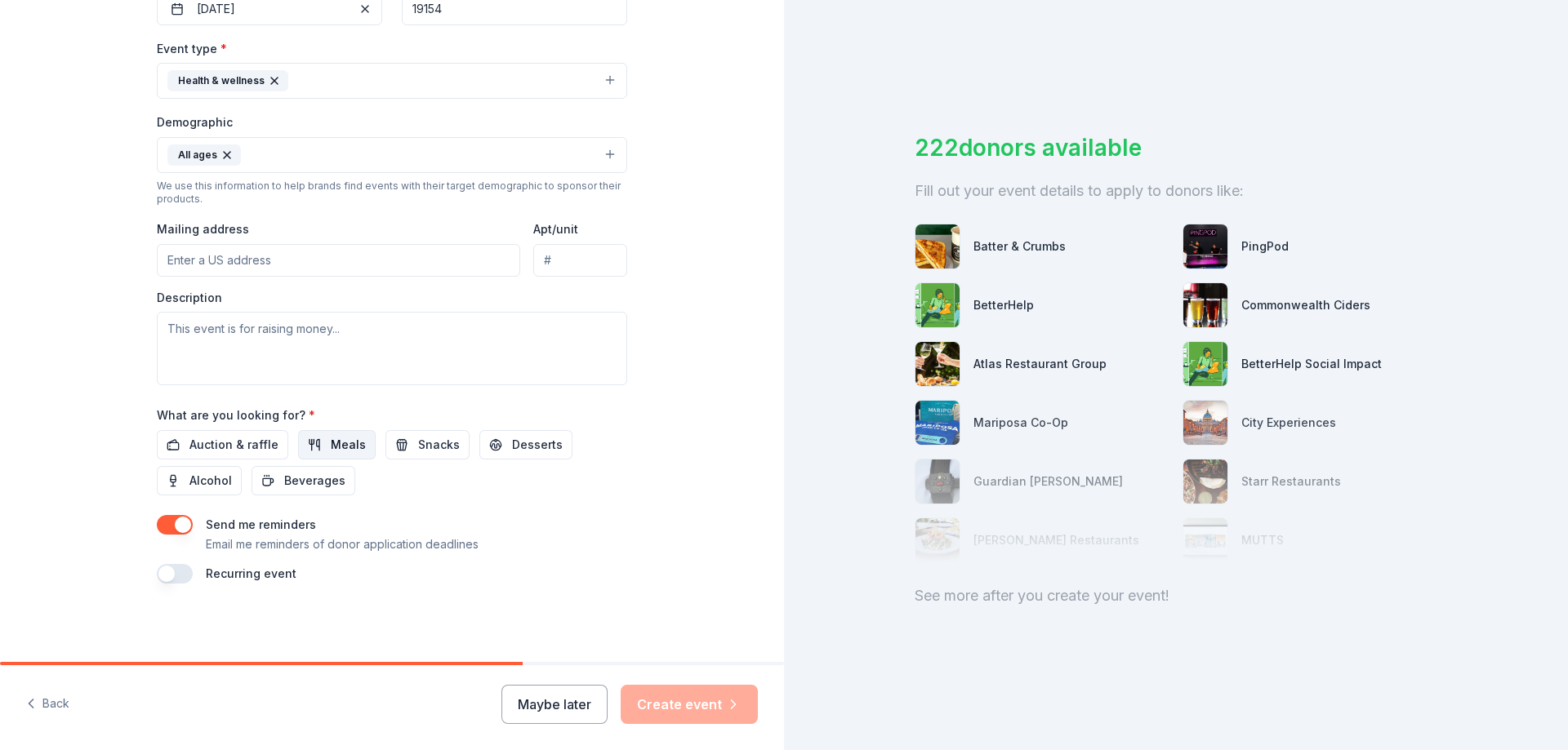
click at [330, 437] on span "Meals" at bounding box center [347, 444] width 35 height 20
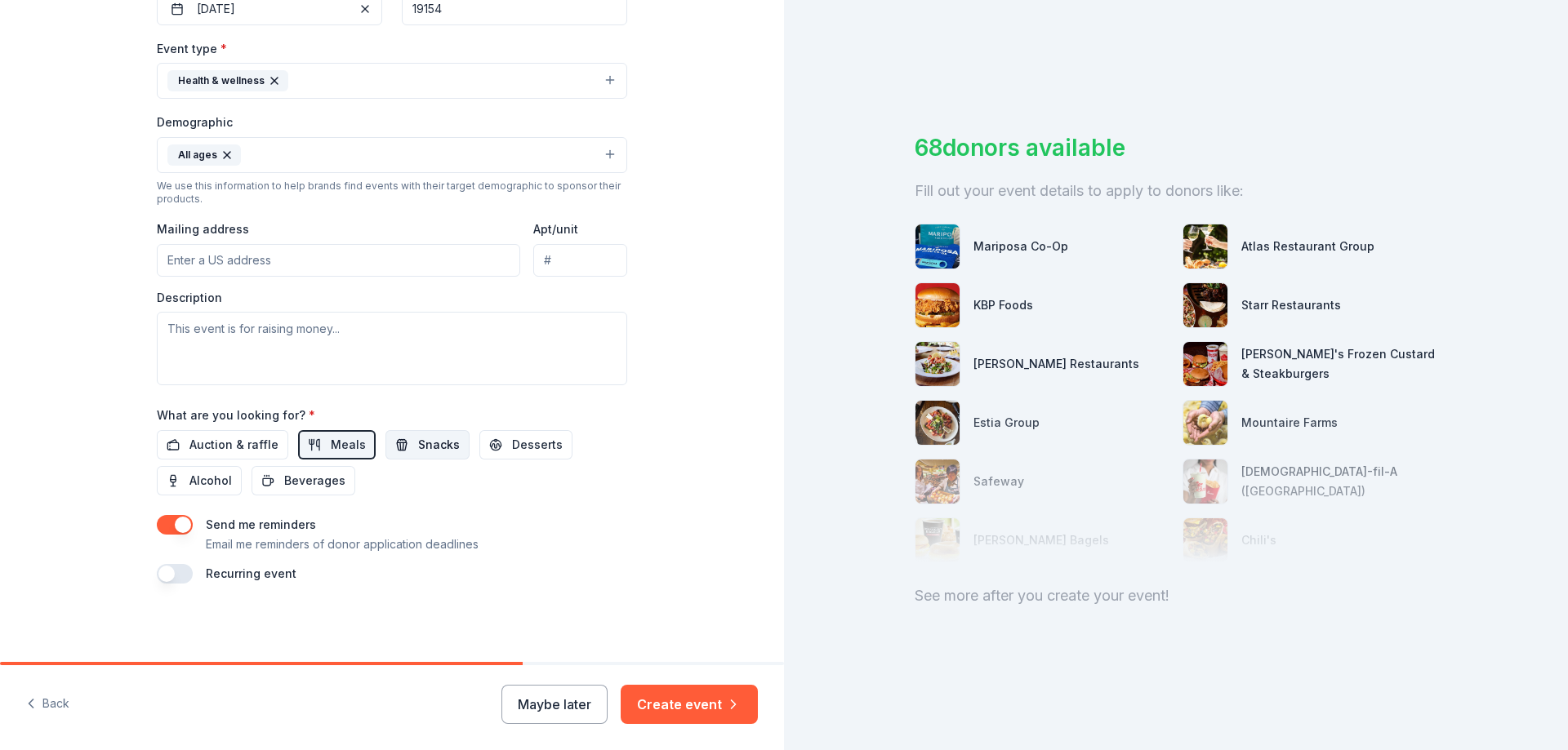
click at [418, 448] on span "Snacks" at bounding box center [439, 444] width 42 height 20
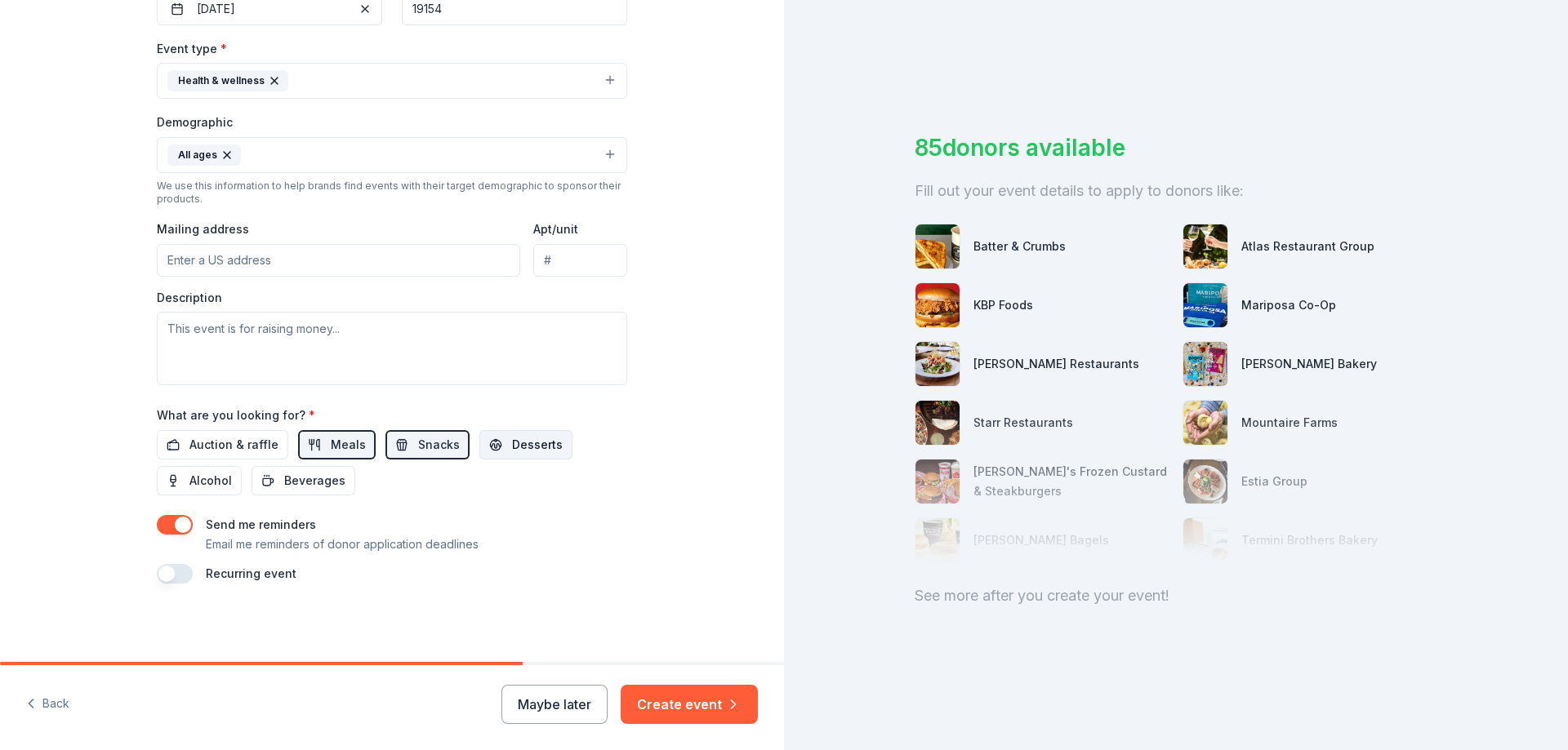
click at [512, 442] on span "Desserts" at bounding box center [537, 444] width 51 height 20
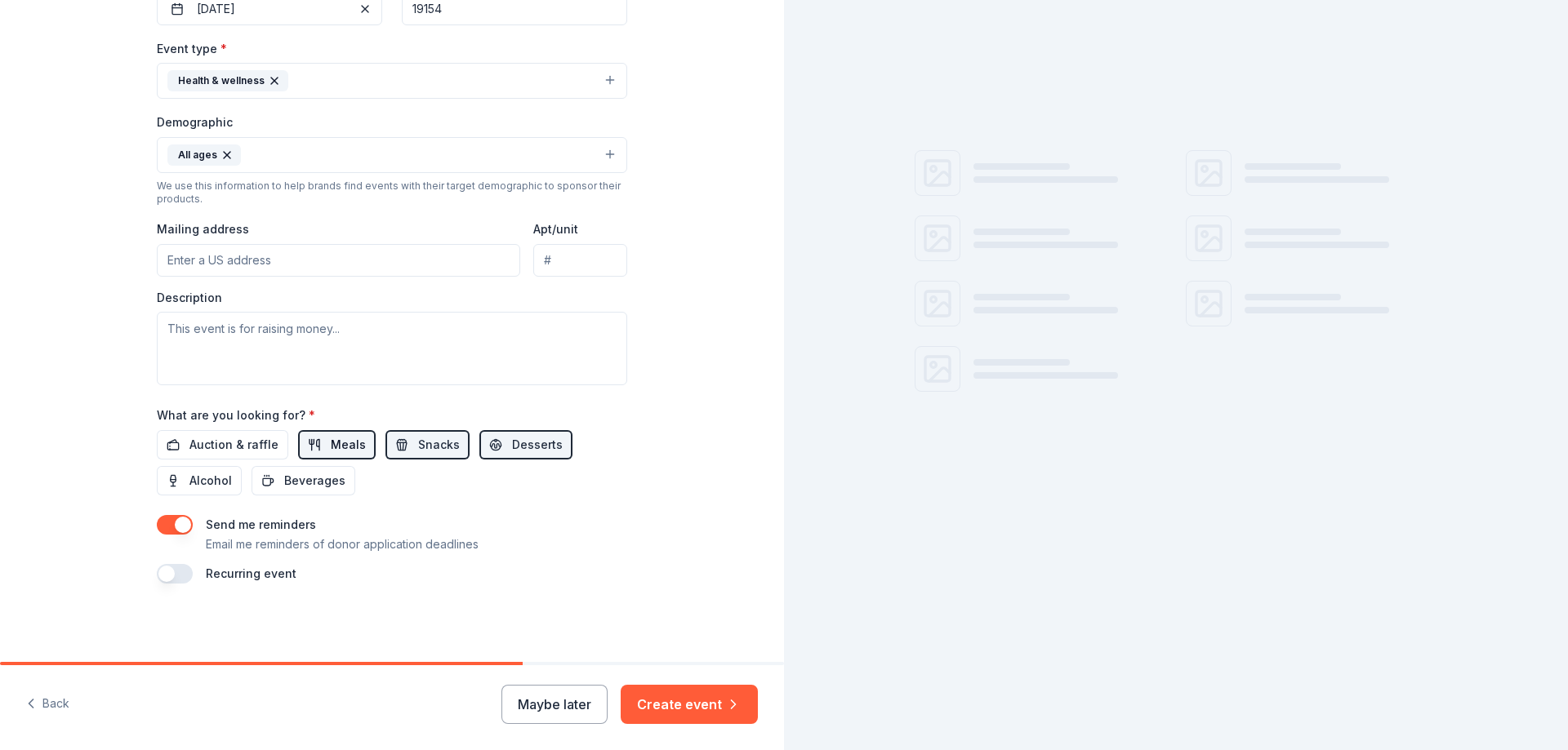
click at [330, 441] on span "Meals" at bounding box center [347, 444] width 35 height 20
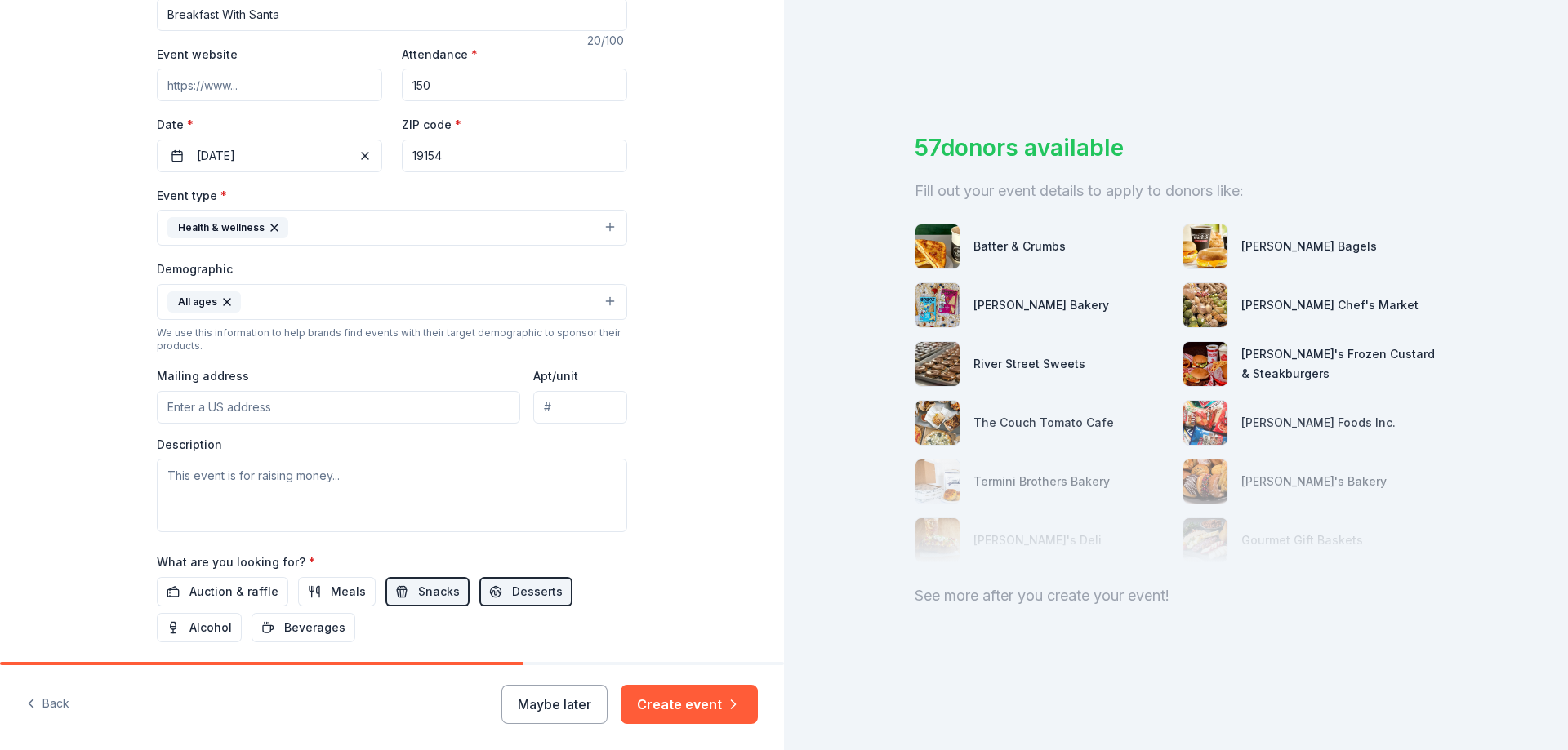
scroll to position [265, 0]
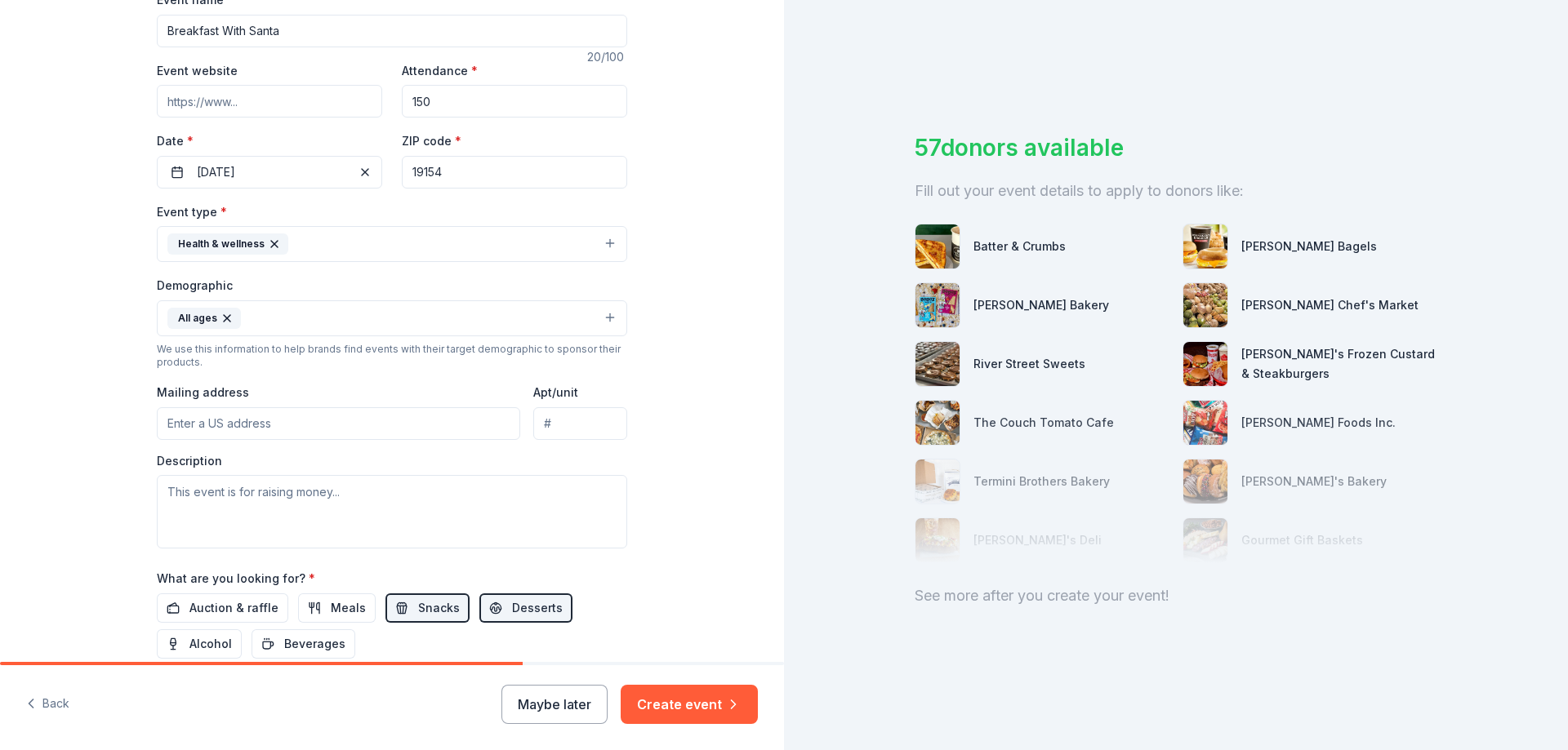
click at [246, 427] on input "Mailing address" at bounding box center [338, 424] width 363 height 33
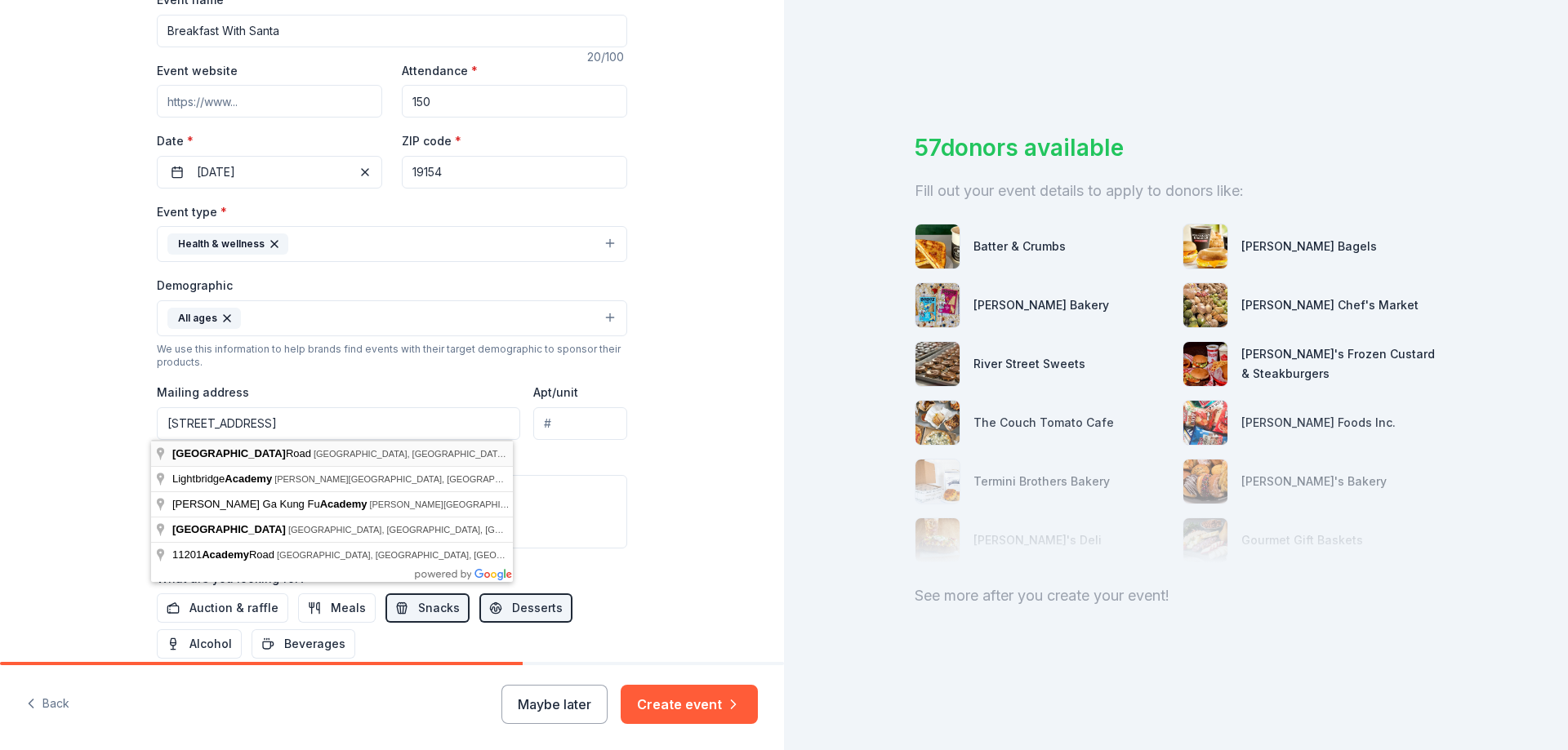
type input "[STREET_ADDRESS]"
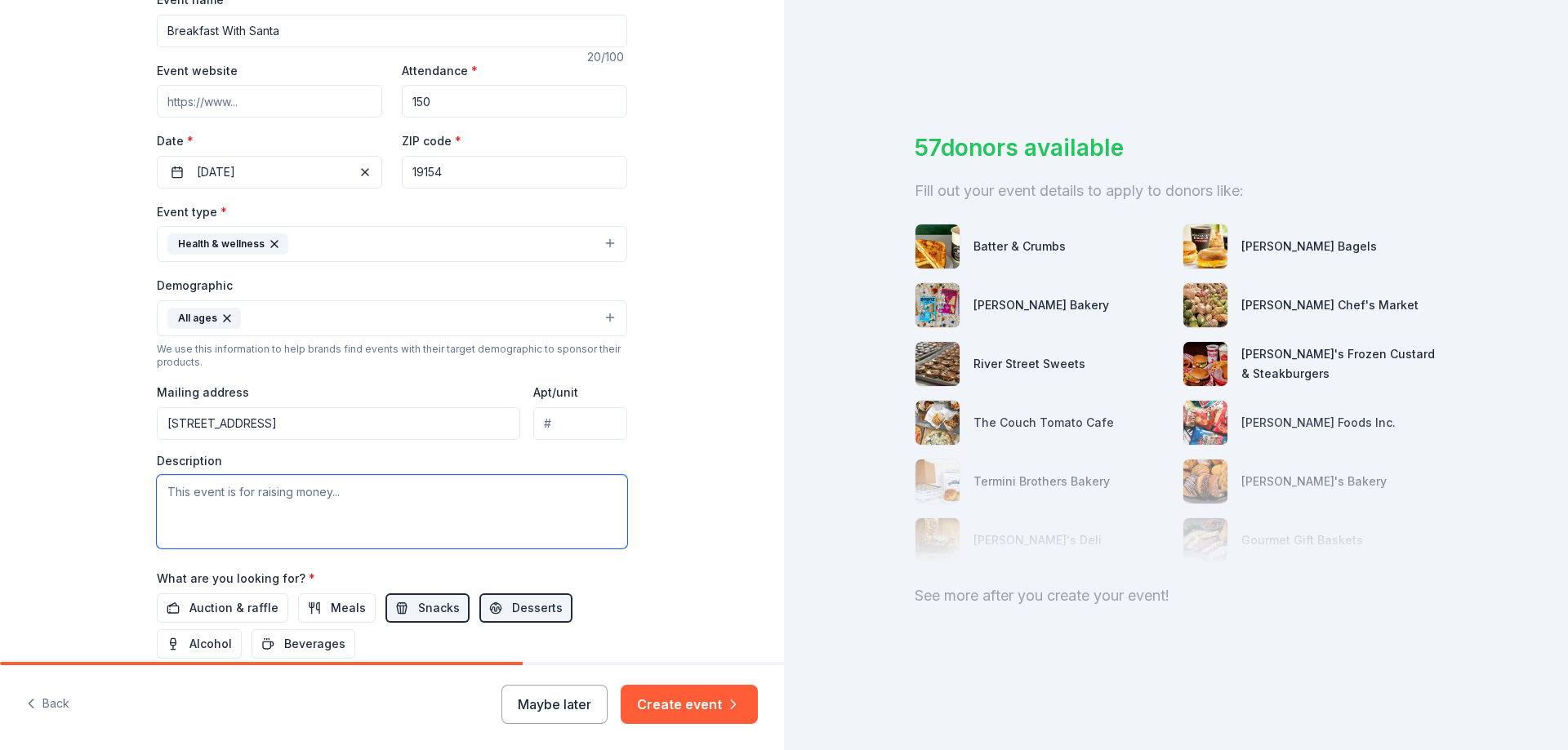
click at [264, 504] on textarea at bounding box center [392, 512] width 470 height 73
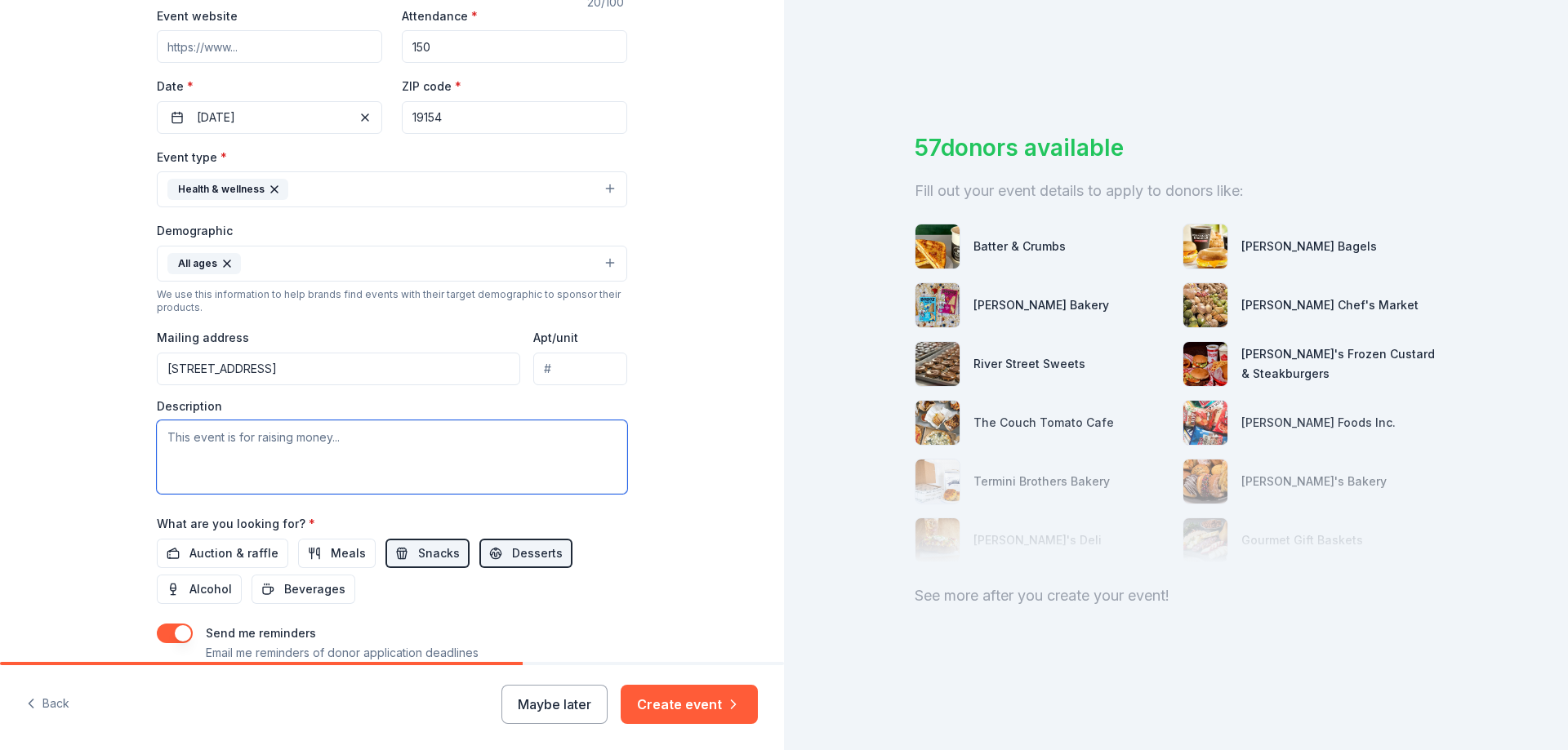
scroll to position [326, 0]
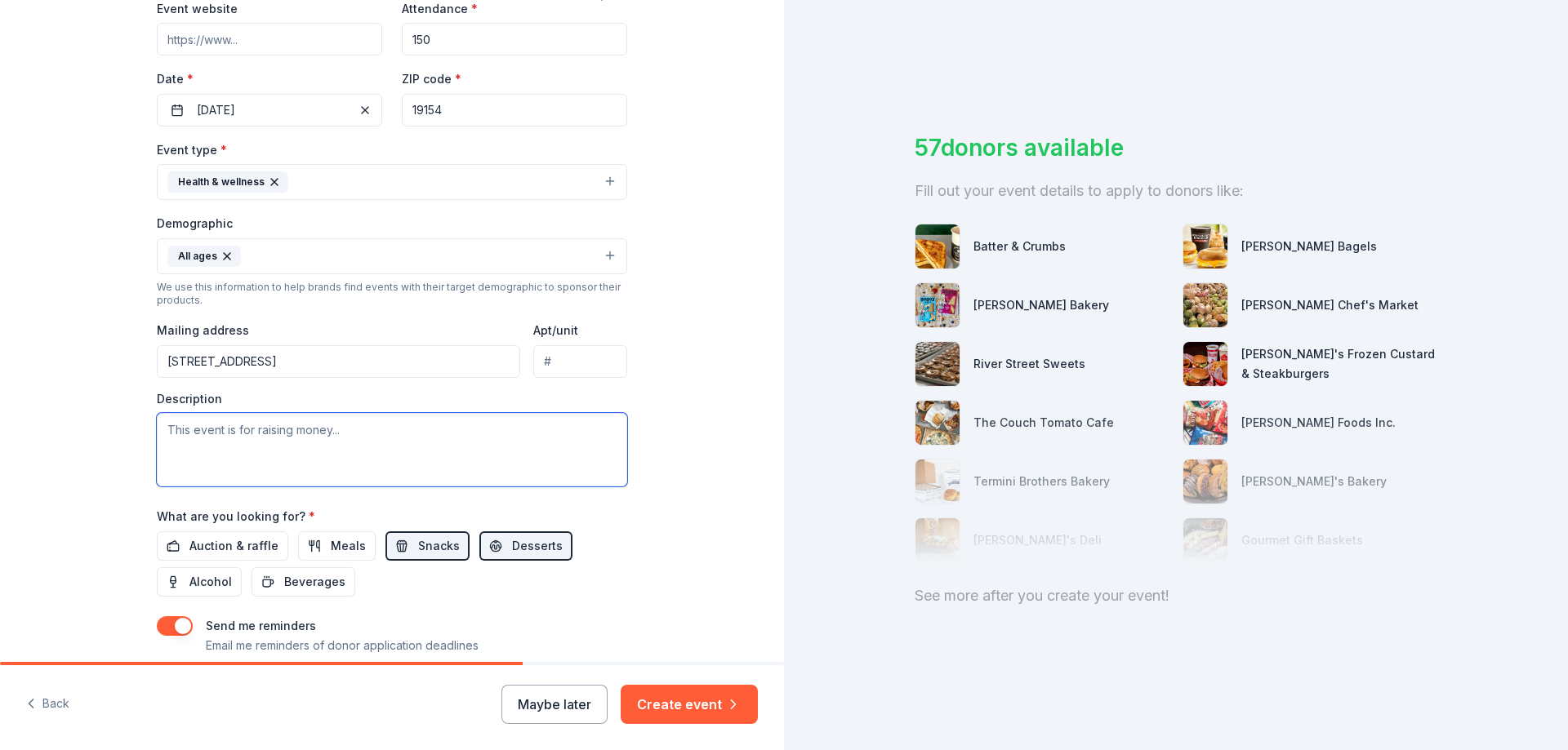
paste textarea "Athletes Helping Athletes at [GEOGRAPHIC_DATA][PERSON_NAME] is hosting our annu…"
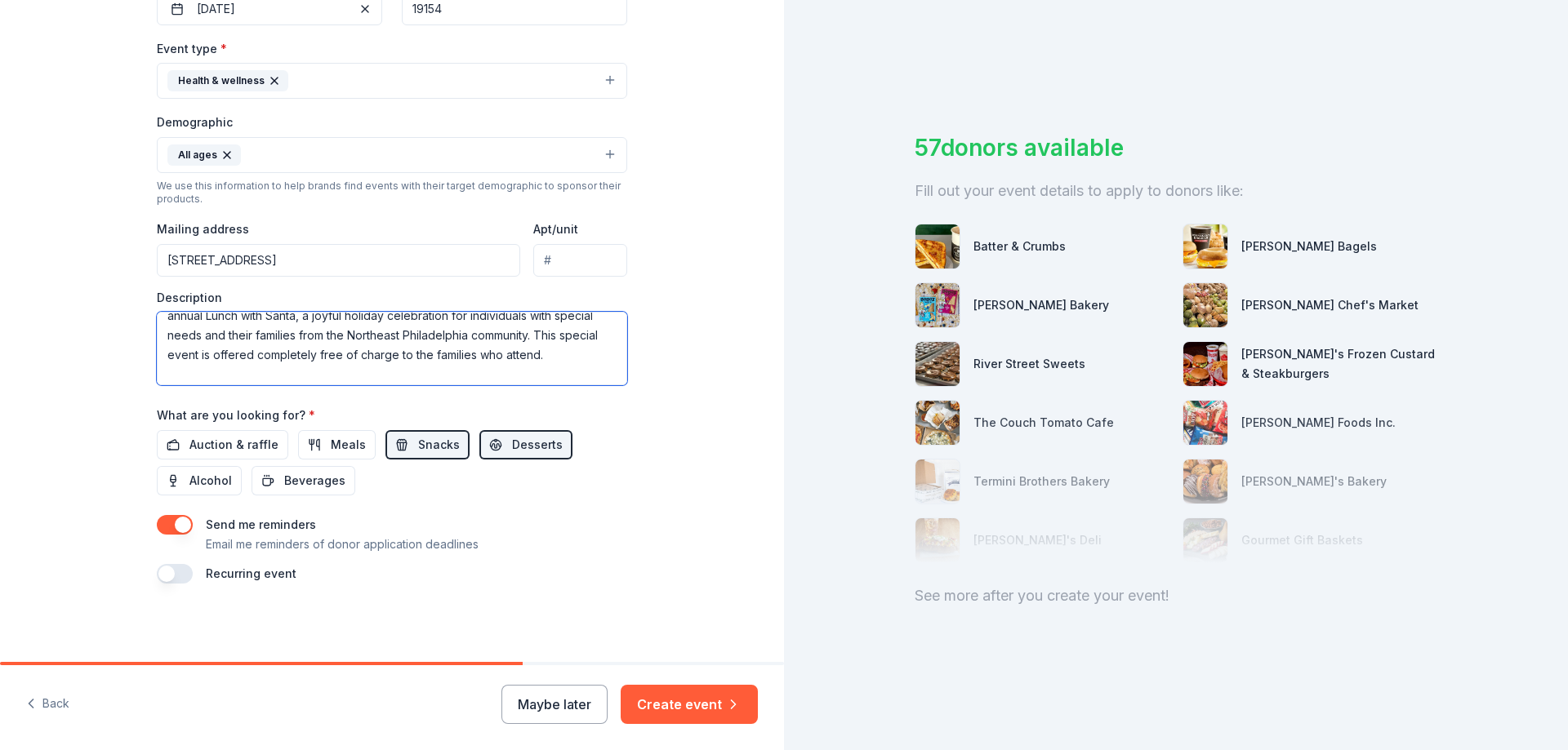
scroll to position [65, 0]
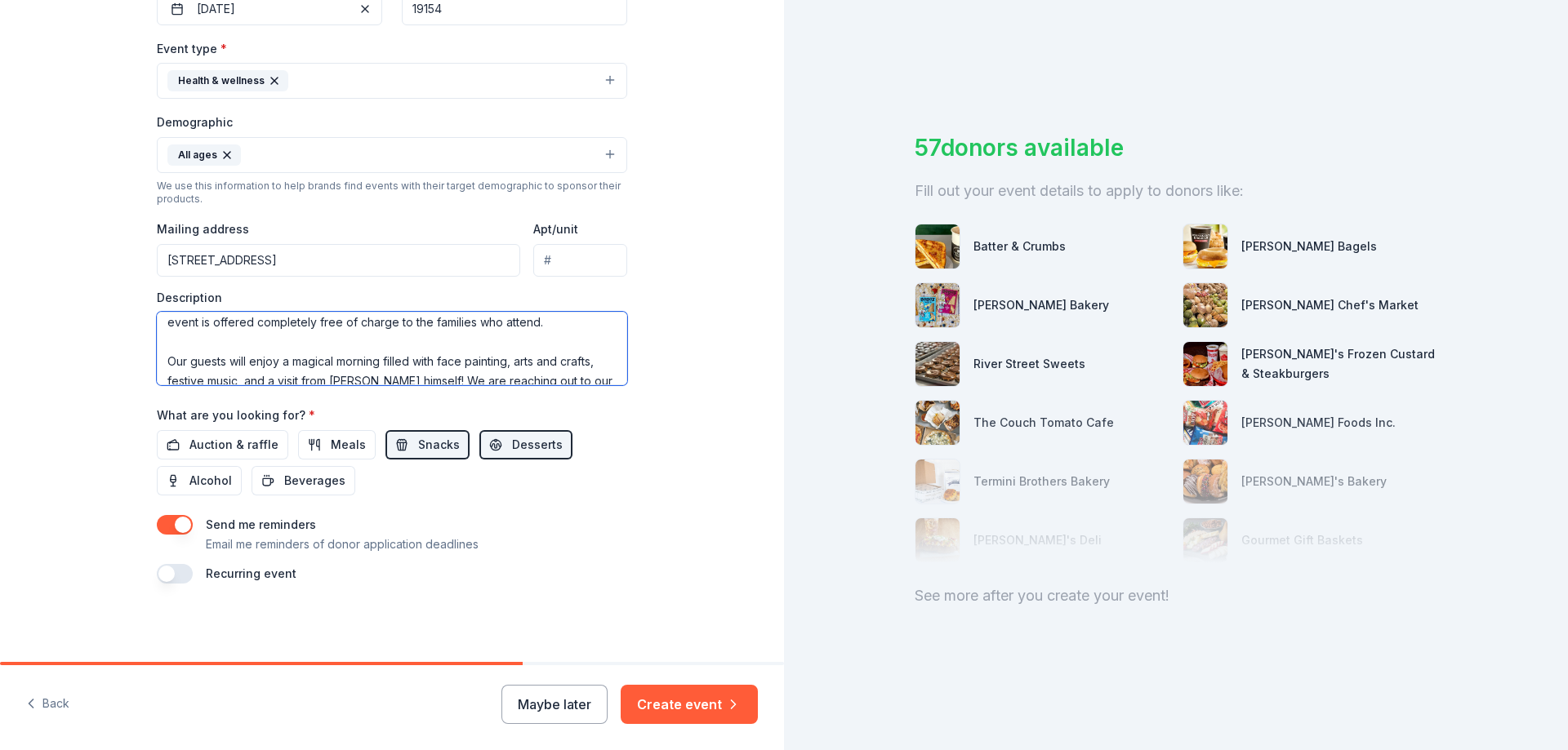
click at [167, 343] on textarea "Athletes Helping Athletes at [GEOGRAPHIC_DATA][PERSON_NAME] is hosting our annu…" at bounding box center [392, 348] width 470 height 73
click at [162, 351] on textarea "Athletes Helping Athletes at [GEOGRAPHIC_DATA][PERSON_NAME] is hosting our annu…" at bounding box center [392, 348] width 470 height 73
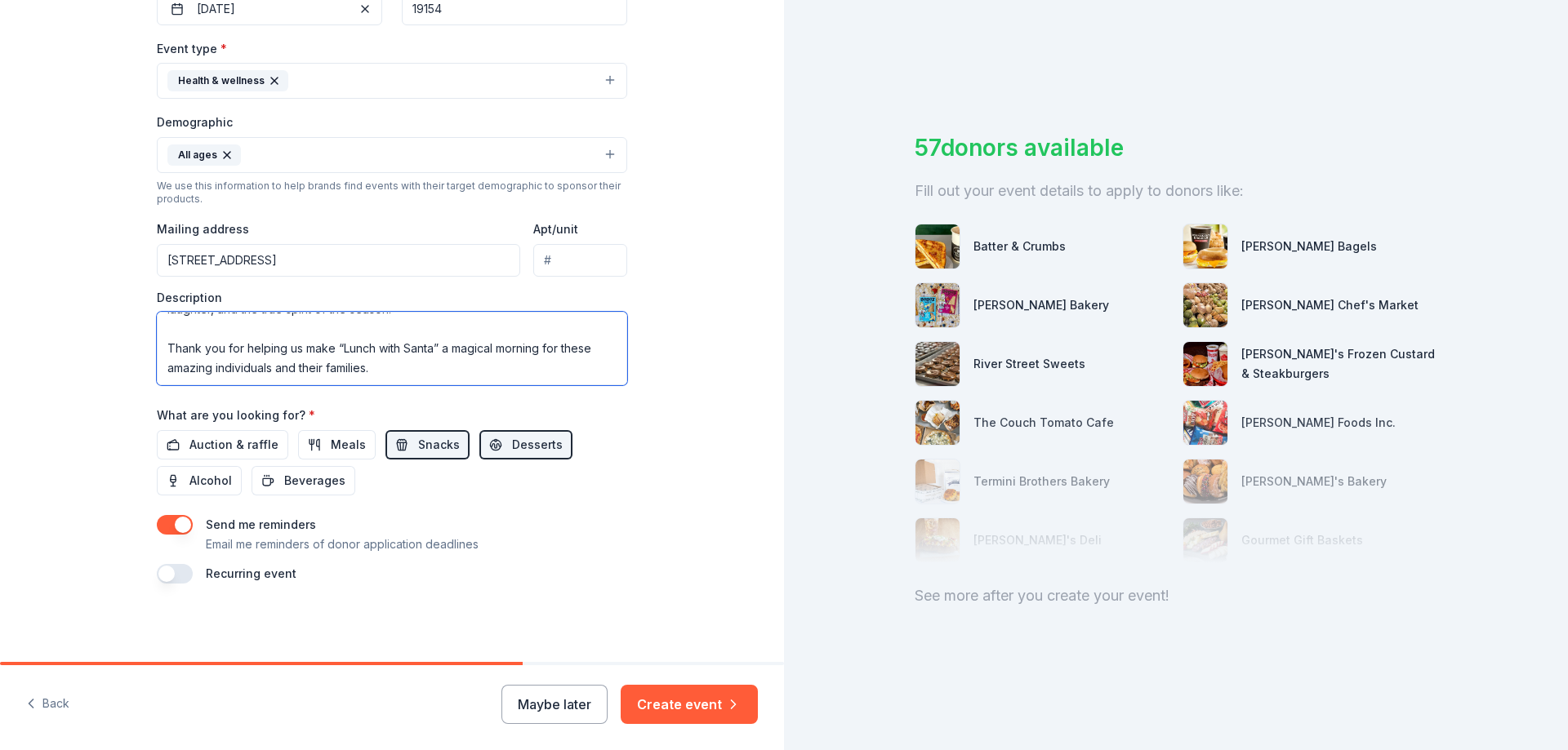
click at [160, 334] on textarea "Athletes Helping Athletes at [GEOGRAPHIC_DATA][PERSON_NAME] is hosting our annu…" at bounding box center [392, 348] width 470 height 73
type textarea "Athletes Helping Athletes at [GEOGRAPHIC_DATA][PERSON_NAME] is hosting our annu…"
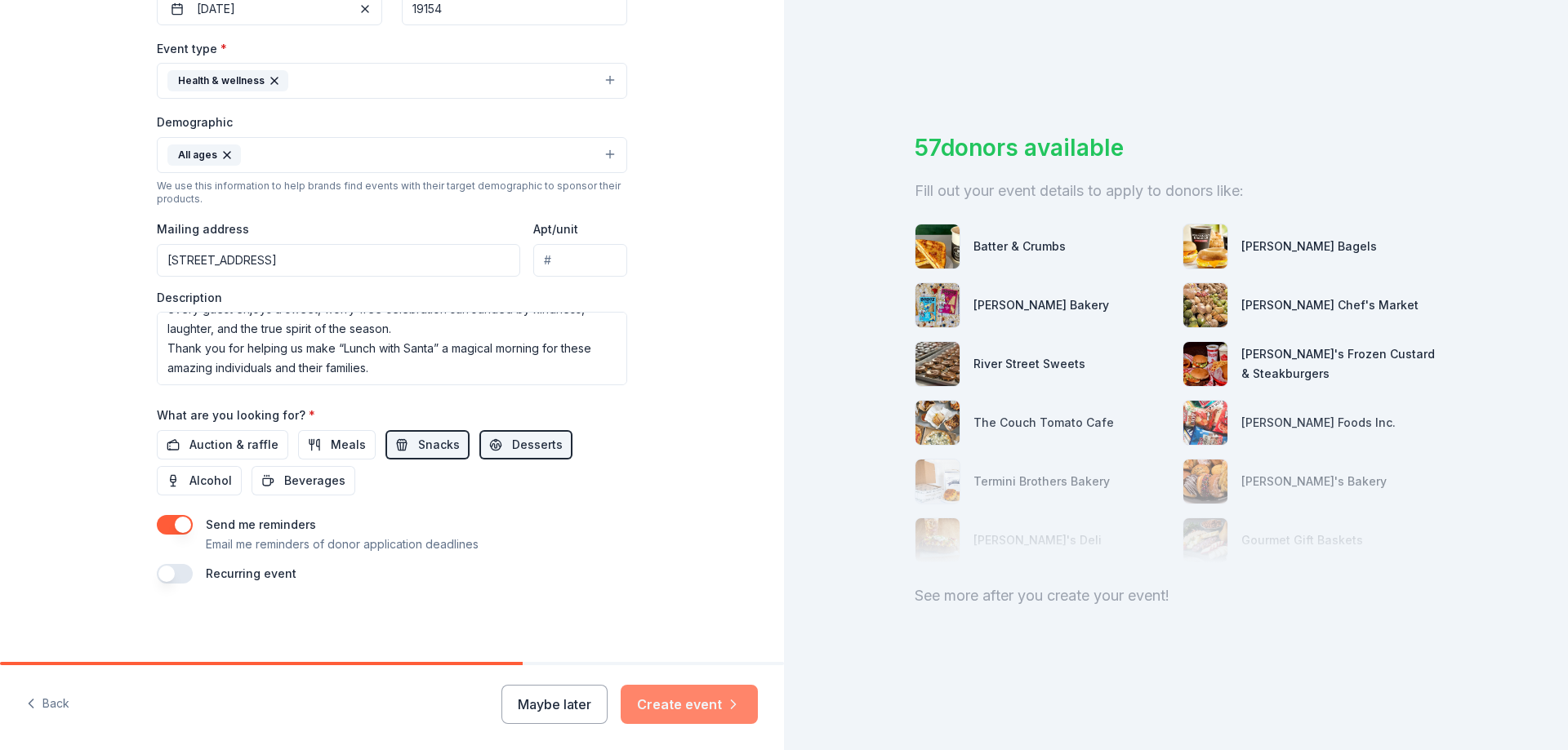
click at [698, 701] on button "Create event" at bounding box center [689, 703] width 137 height 39
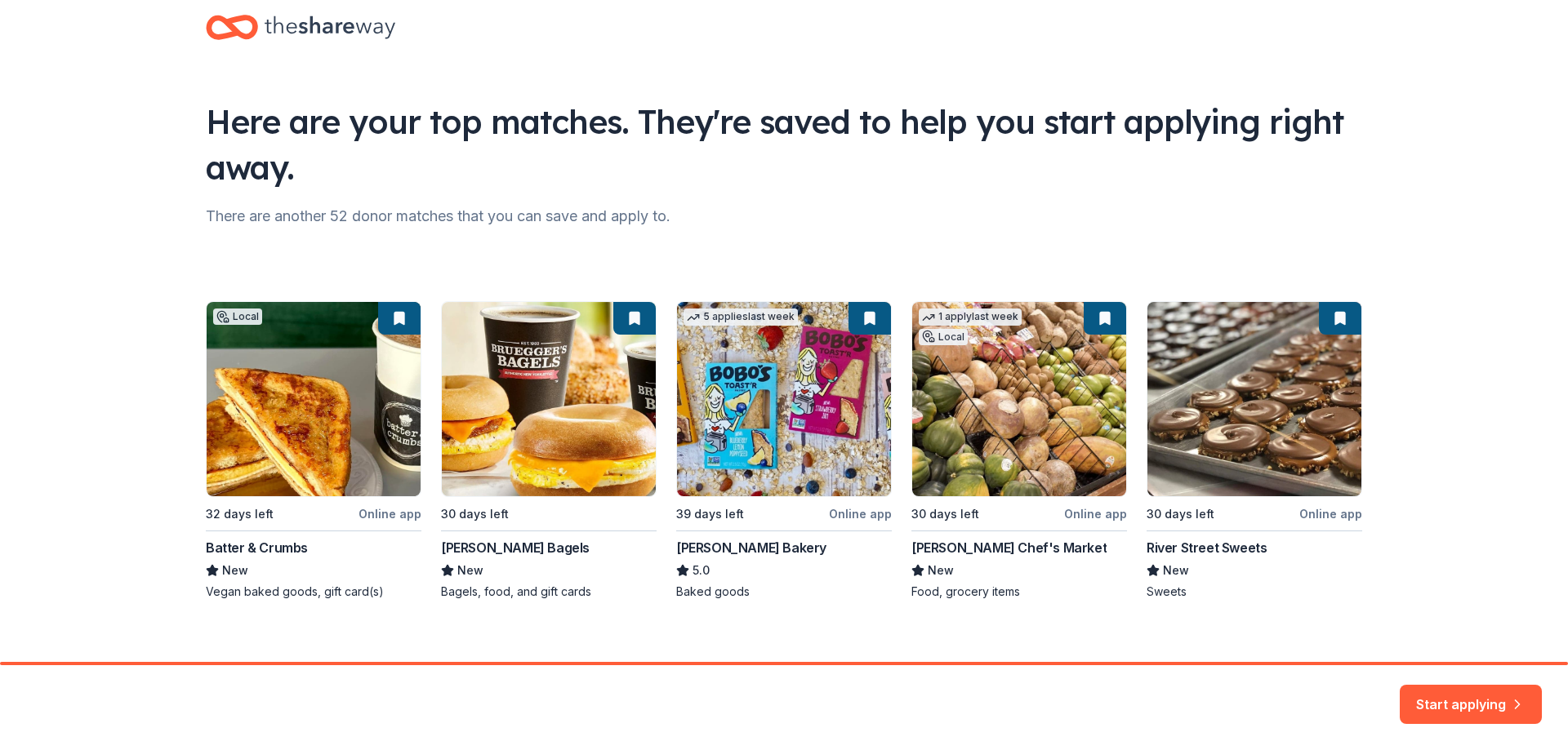
scroll to position [48, 0]
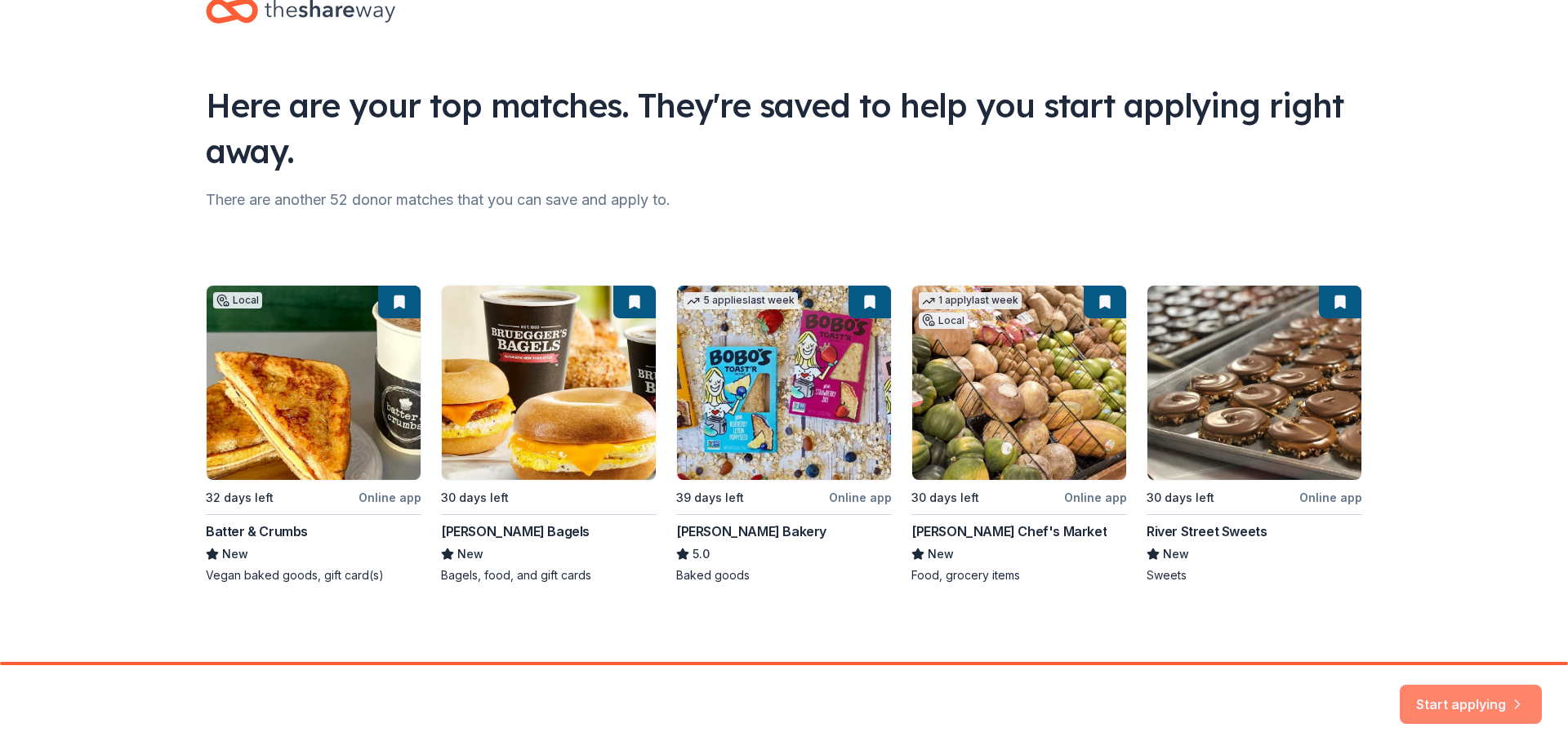
click at [1442, 692] on button "Start applying" at bounding box center [1470, 694] width 142 height 39
click at [1326, 497] on div "Local 32 days left Online app Batter & Crumbs New Vegan baked goods, gift card(…" at bounding box center [783, 434] width 1156 height 299
click at [1310, 498] on div "Local 32 days left Online app Batter & Crumbs New Vegan baked goods, gift card(…" at bounding box center [783, 434] width 1156 height 299
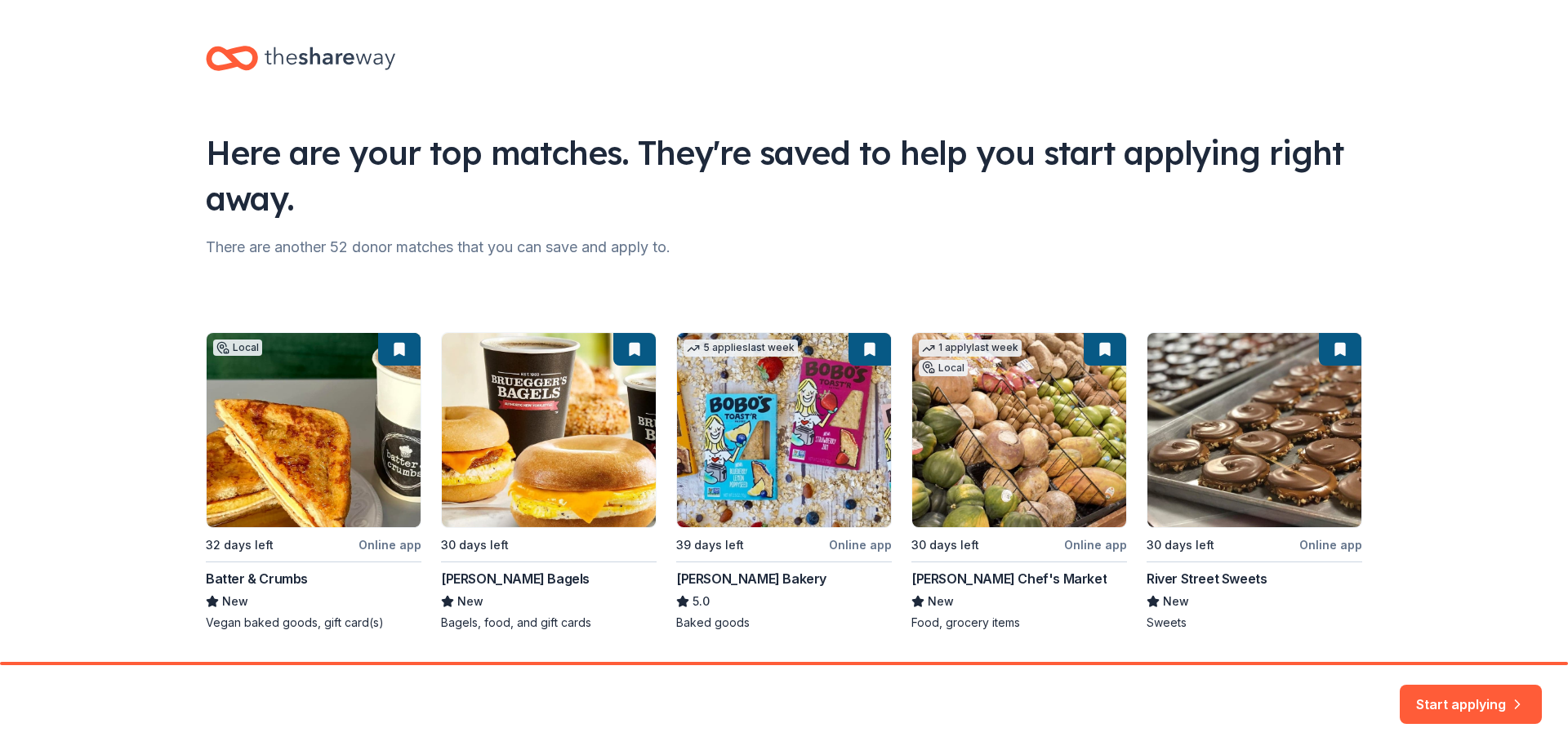
click at [1317, 543] on div "Local 32 days left Online app Batter & Crumbs New Vegan baked goods, gift card(…" at bounding box center [783, 481] width 1156 height 299
click at [1451, 701] on button "Start applying" at bounding box center [1470, 696] width 142 height 39
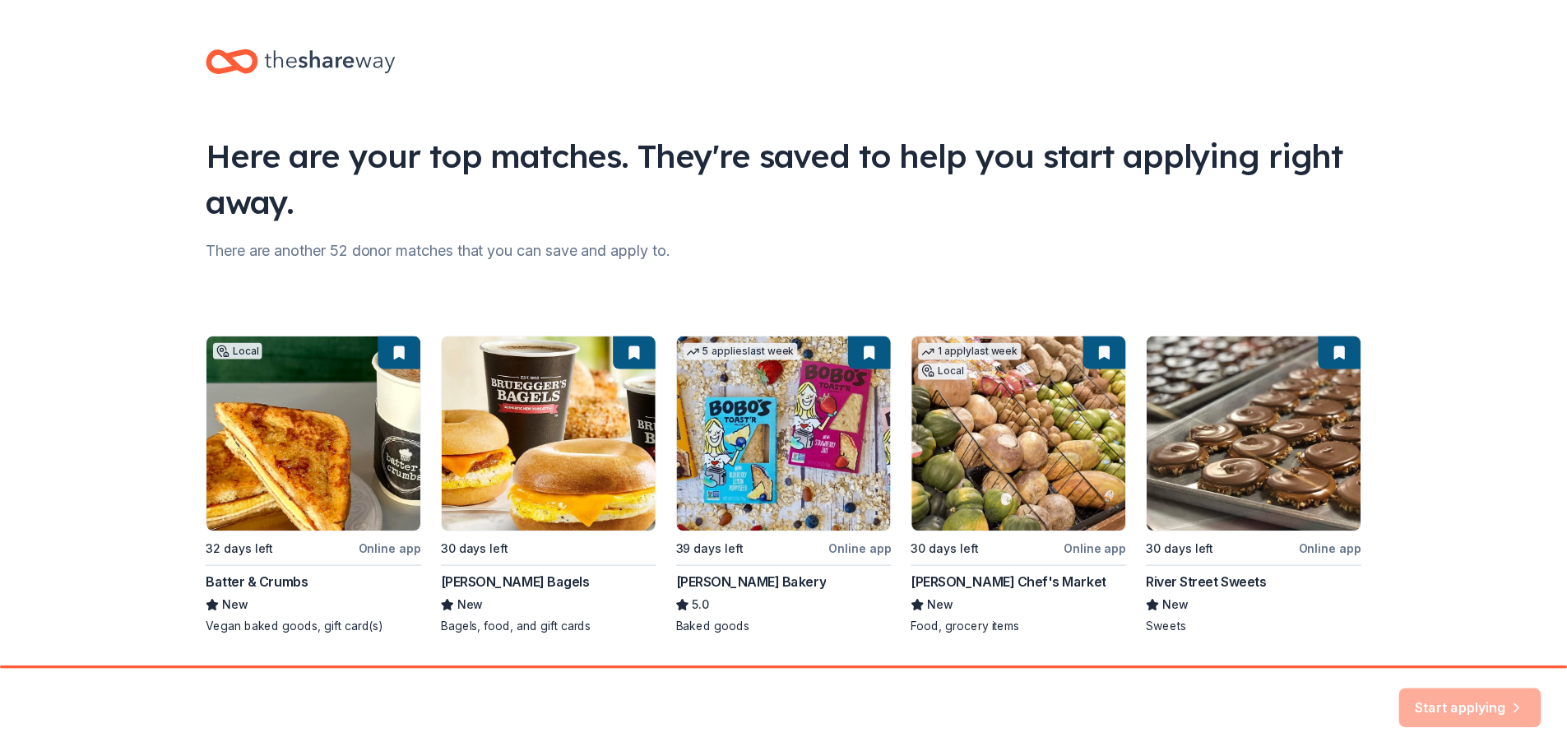
scroll to position [48, 0]
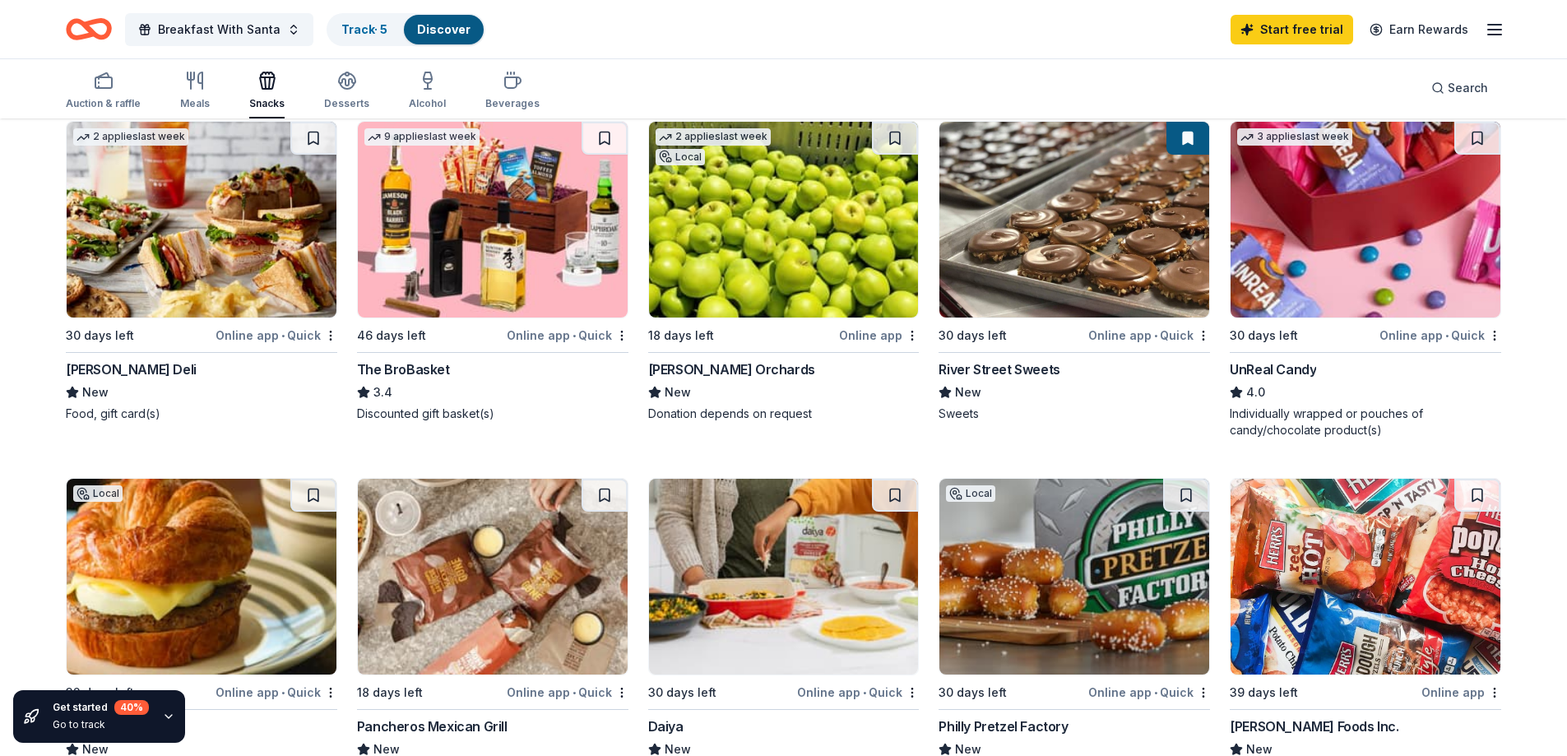
scroll to position [905, 0]
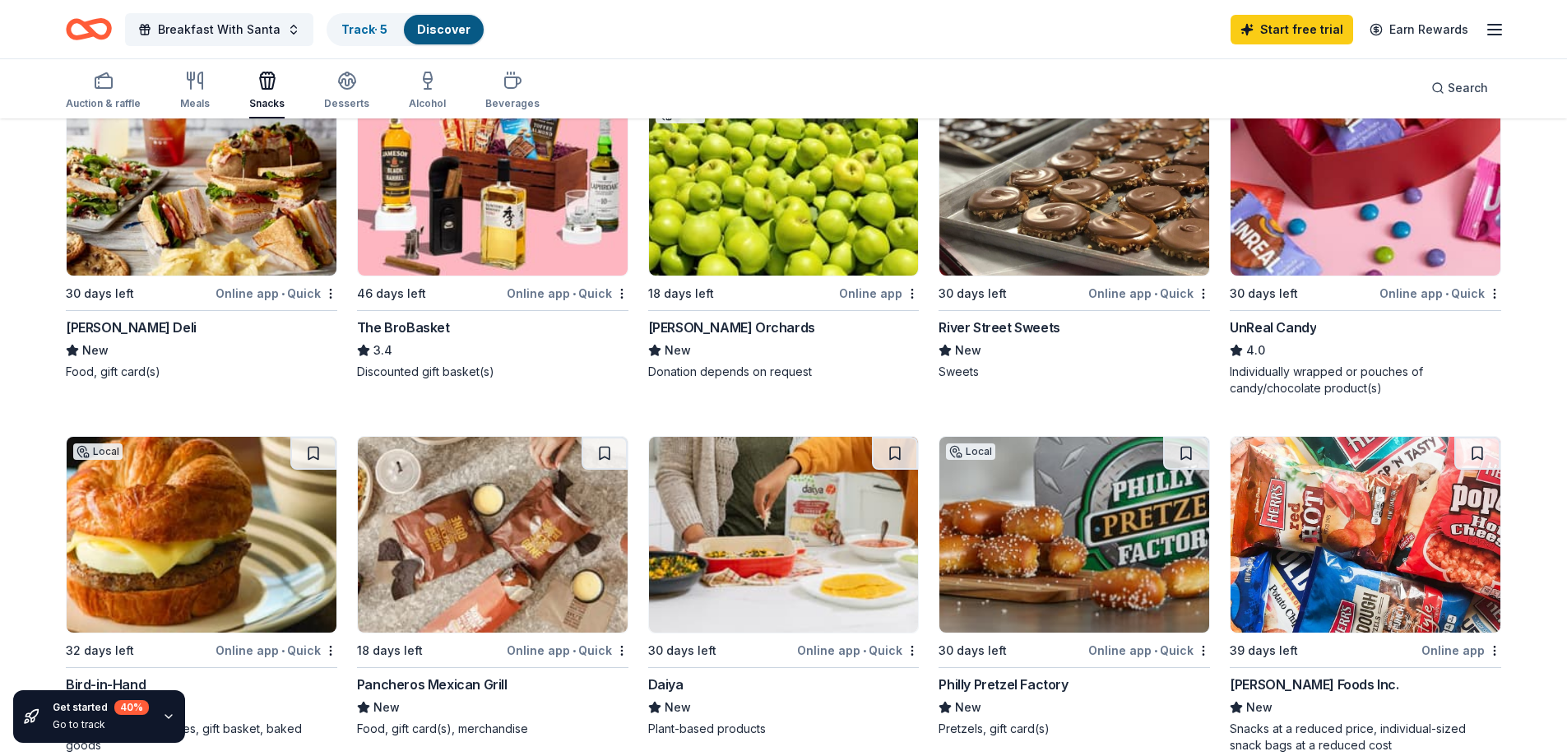
click at [1176, 295] on div "Online app • Quick" at bounding box center [1149, 293] width 122 height 21
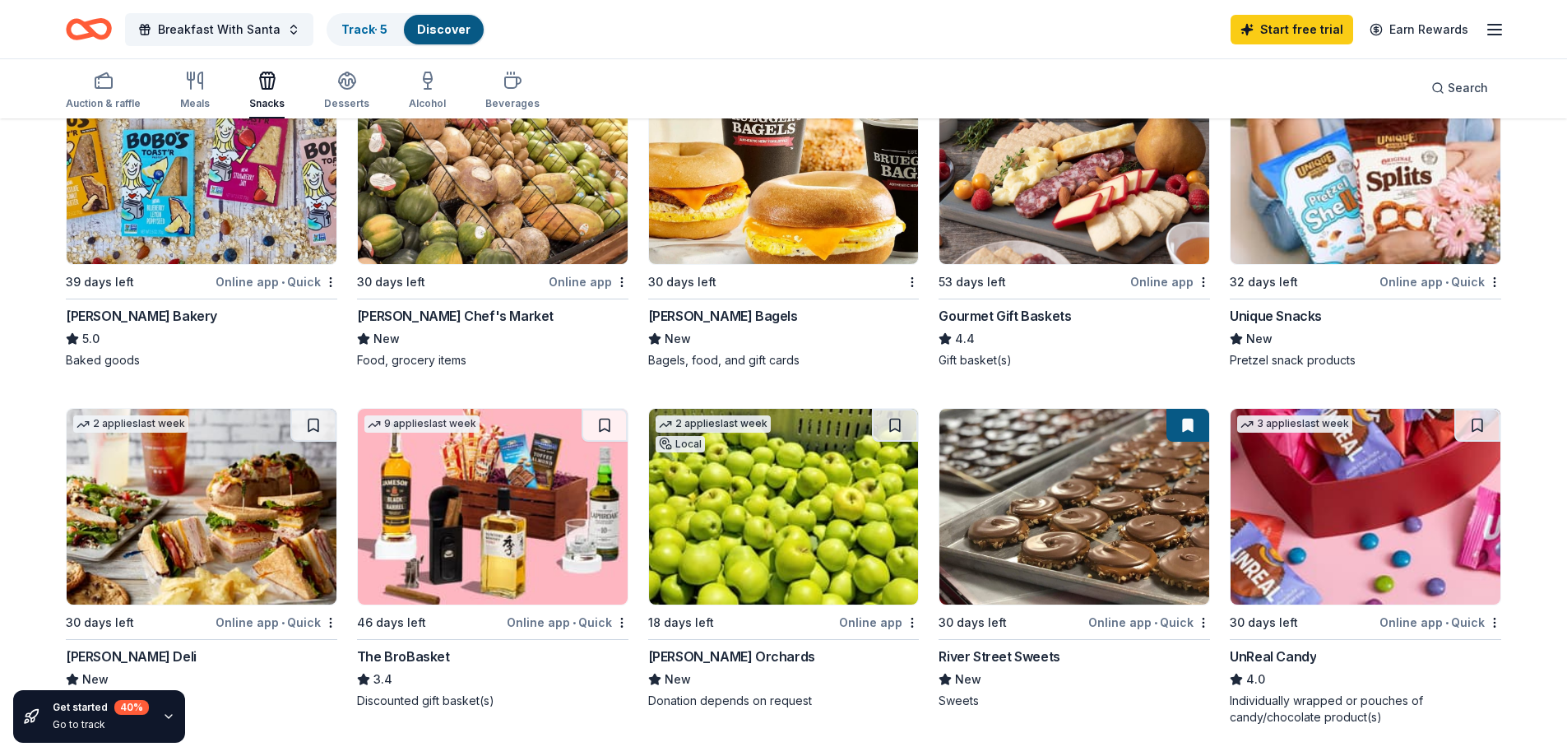
scroll to position [494, 0]
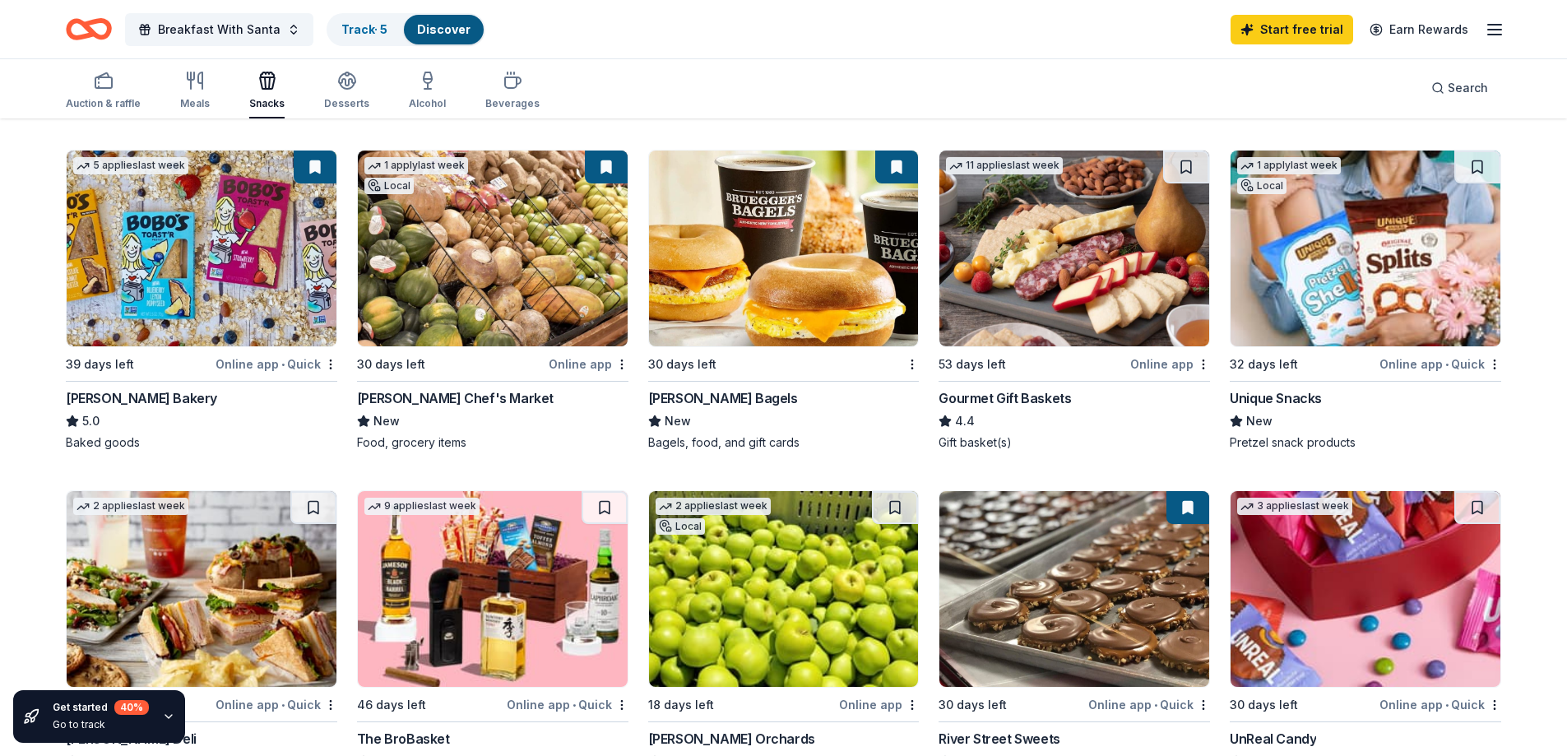
click at [805, 251] on img at bounding box center [784, 249] width 270 height 196
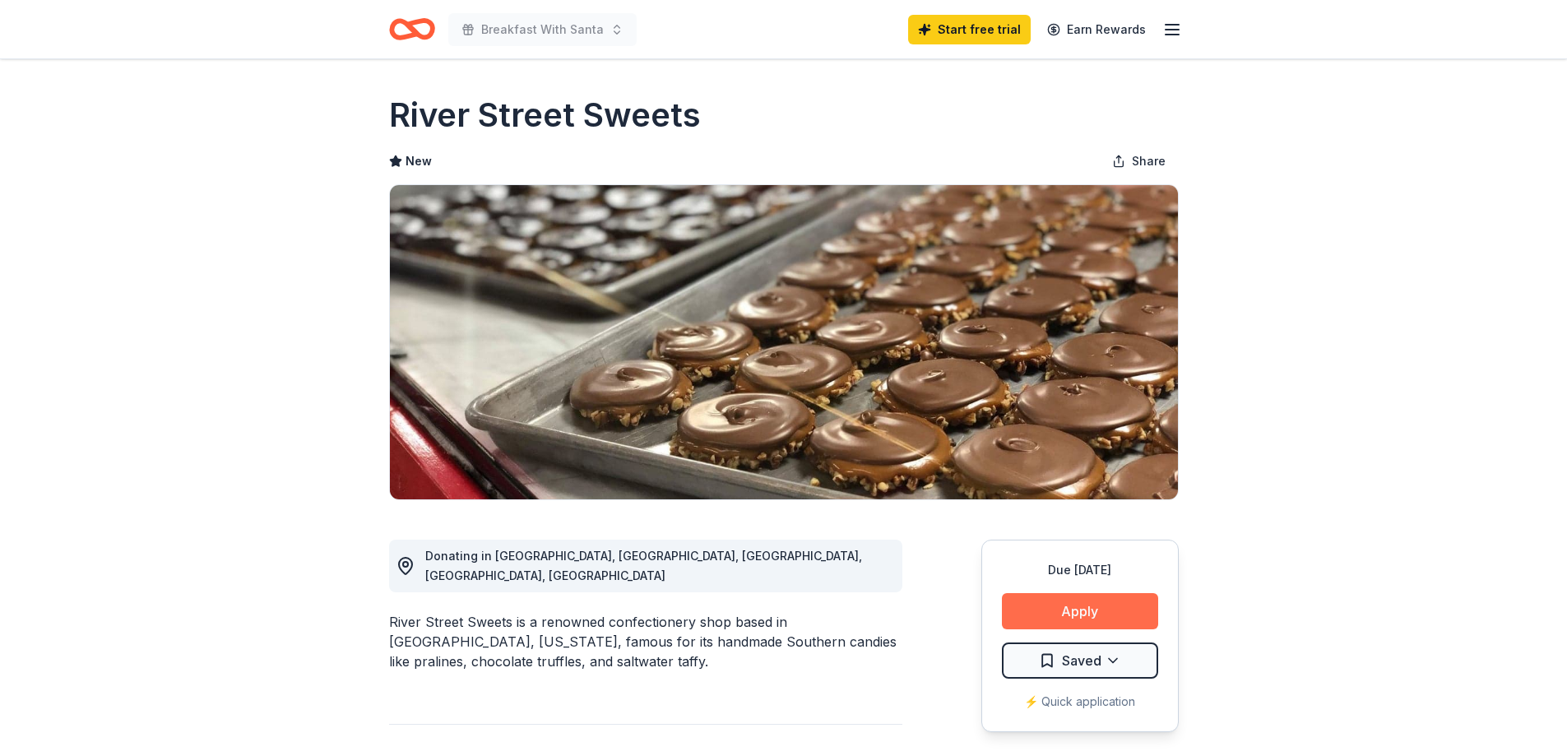
click at [1066, 606] on button "Apply" at bounding box center [1080, 611] width 156 height 36
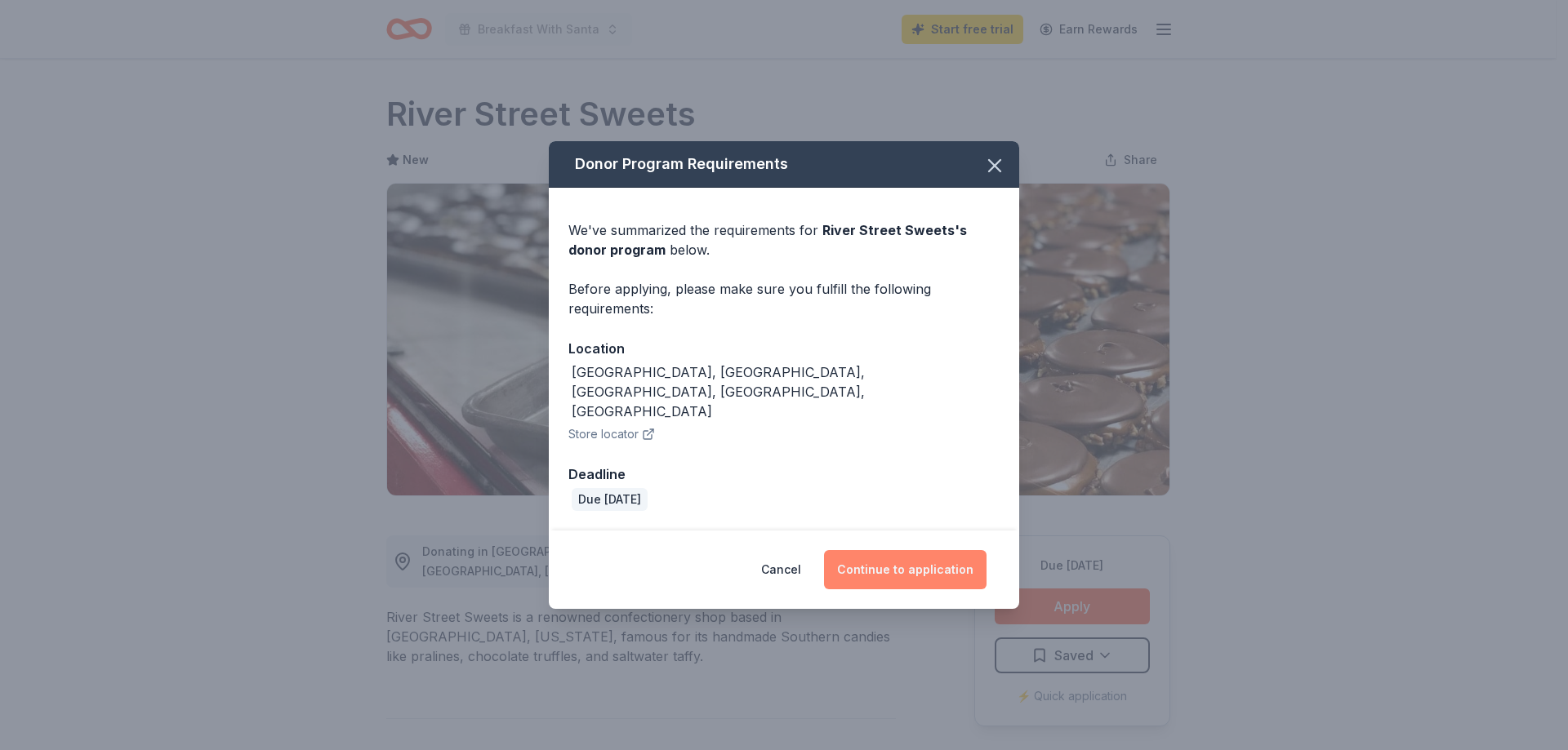
click at [897, 550] on button "Continue to application" at bounding box center [905, 568] width 163 height 39
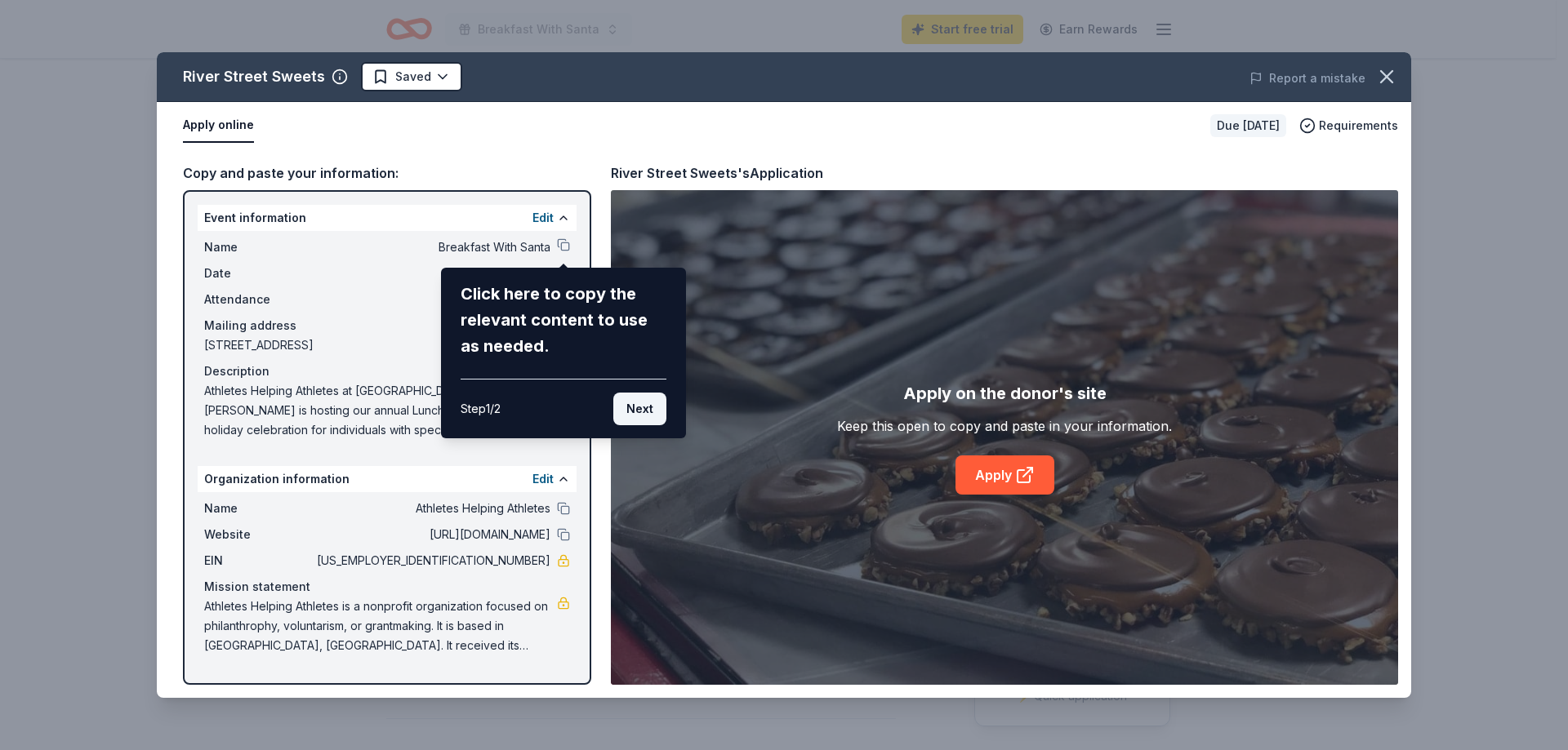
click at [629, 411] on button "Next" at bounding box center [639, 409] width 53 height 33
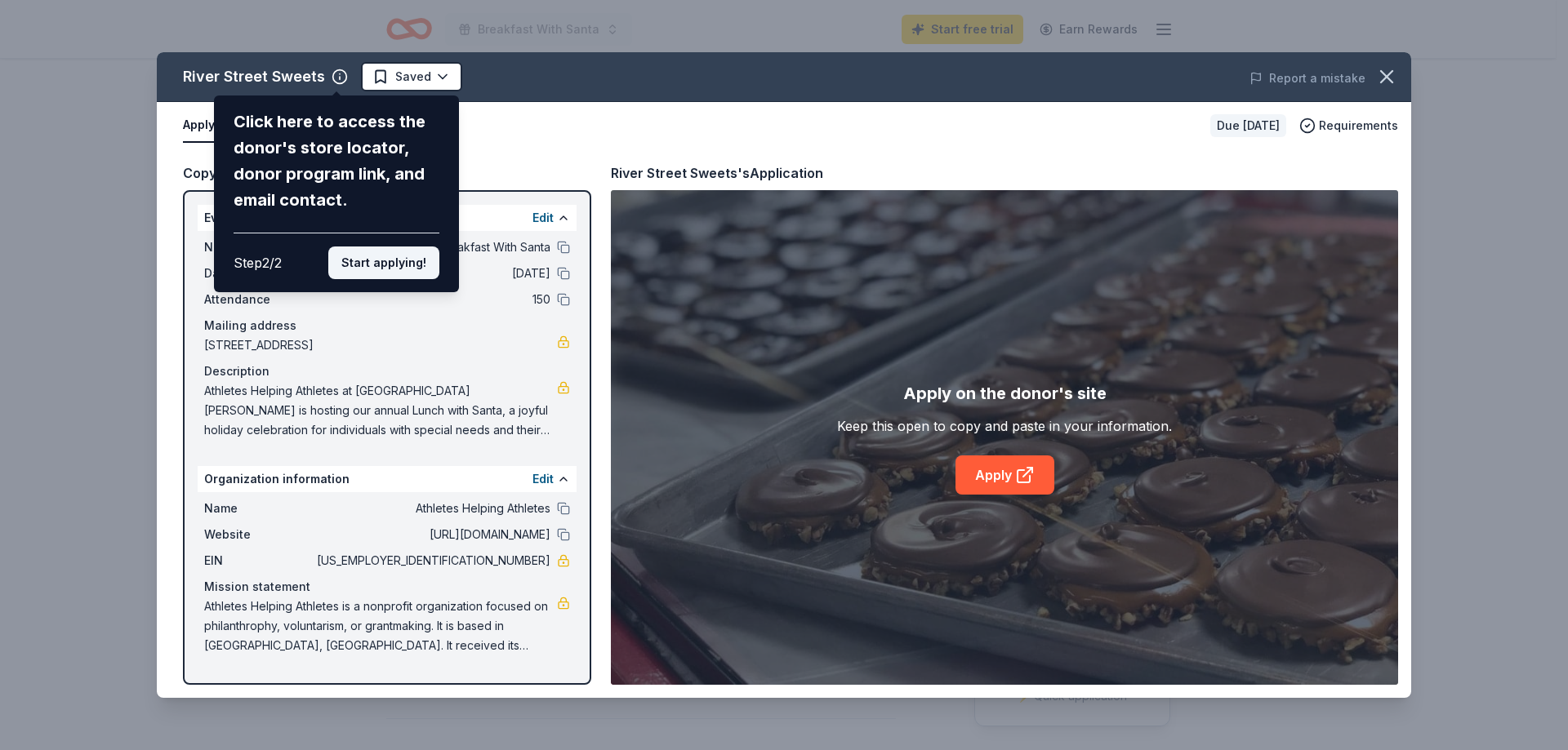
click at [366, 264] on button "Start applying!" at bounding box center [384, 262] width 111 height 33
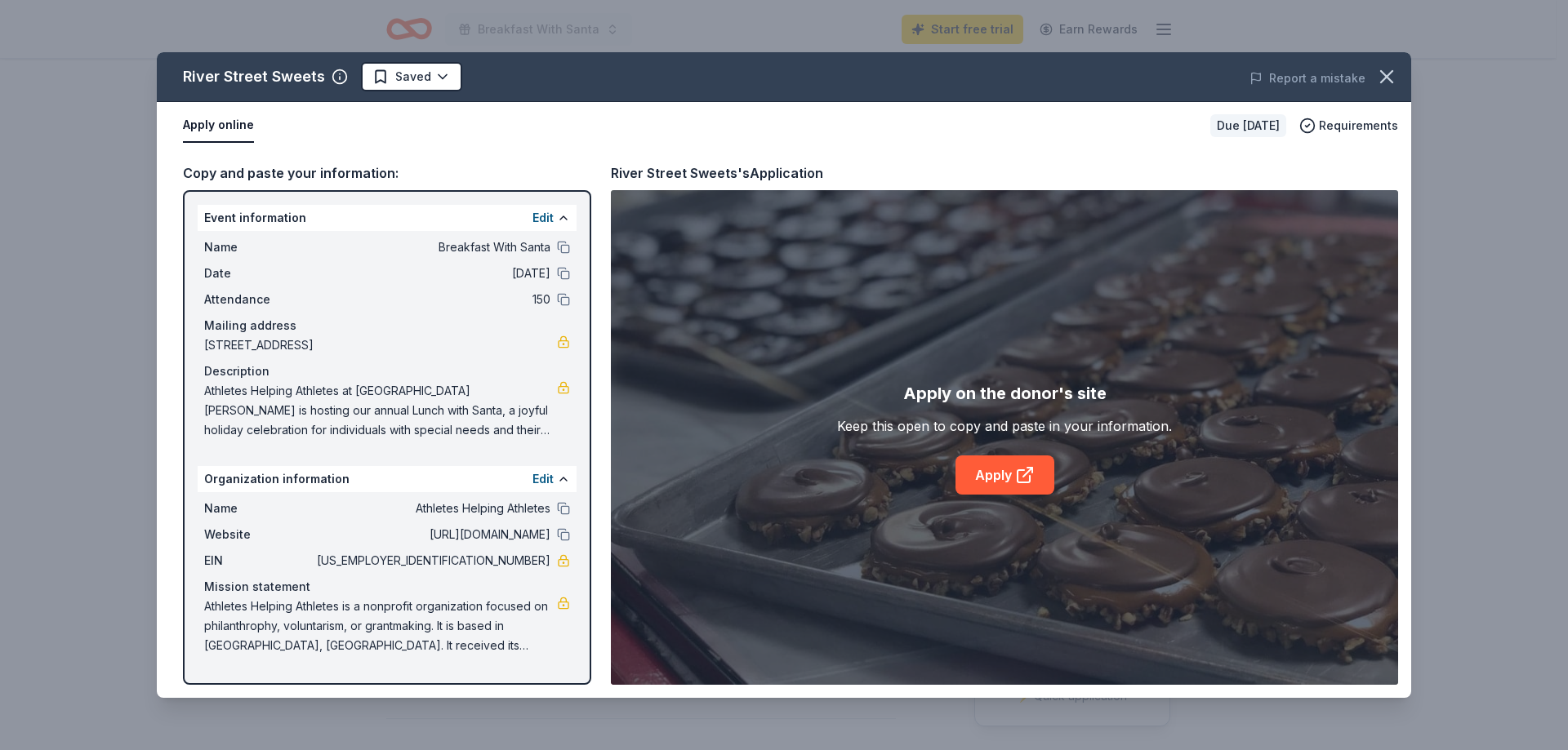
click at [1004, 472] on div "River Street Sweets Saved Report a mistake Apply online Due in 30 days Requirem…" at bounding box center [784, 375] width 1254 height 646
